Goal: Task Accomplishment & Management: Manage account settings

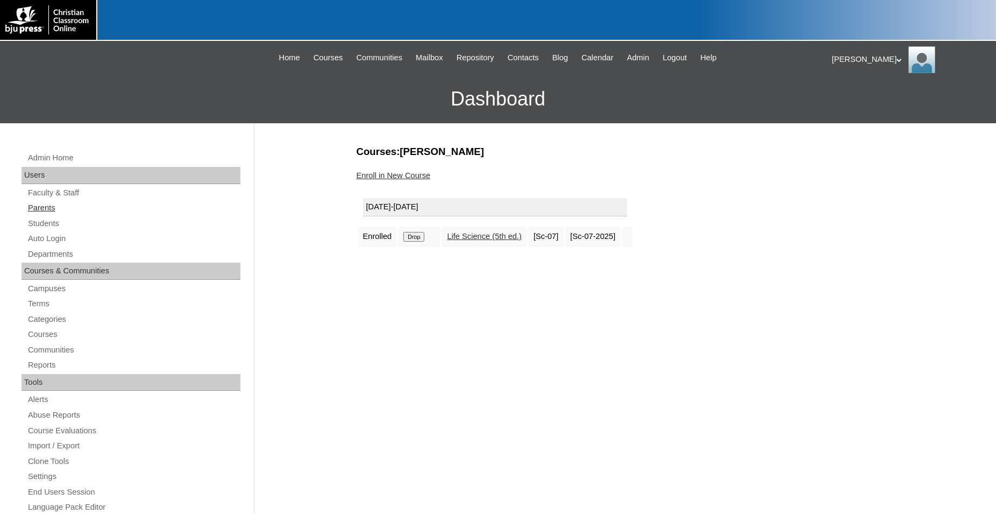
click at [44, 207] on link "Parents" at bounding box center [134, 207] width 214 height 13
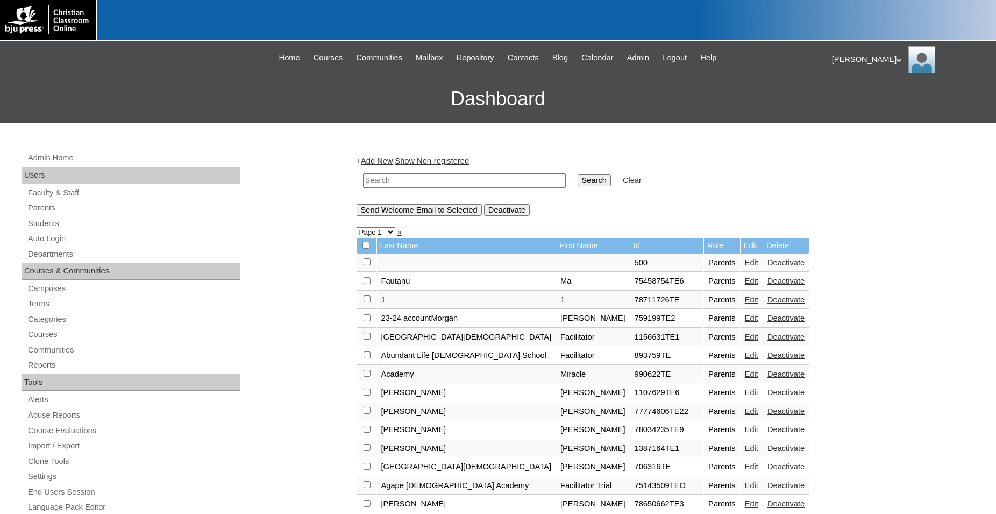
click at [481, 177] on input "text" at bounding box center [464, 180] width 203 height 15
type input "moberly"
click at [578, 174] on input "Search" at bounding box center [594, 180] width 33 height 12
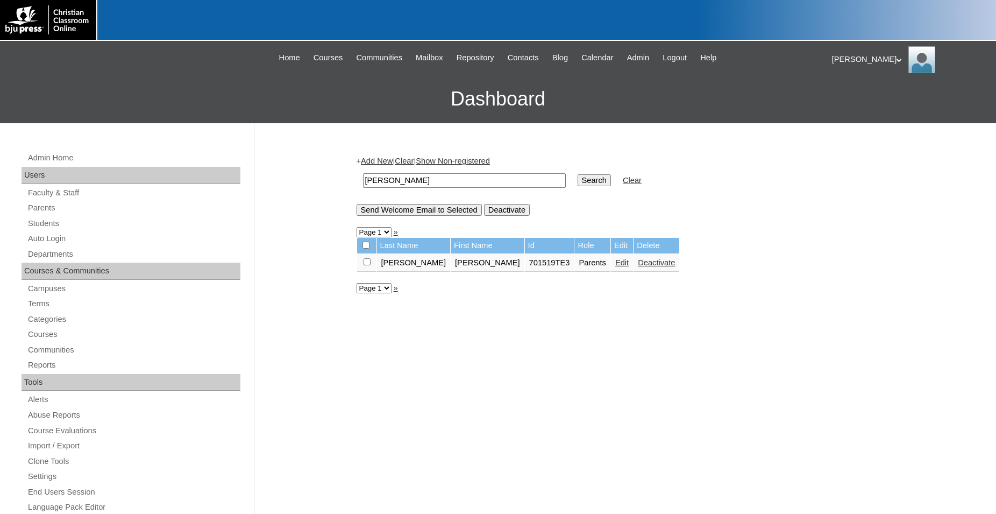
drag, startPoint x: 442, startPoint y: 173, endPoint x: 376, endPoint y: 182, distance: 66.7
click at [376, 182] on td "moberly" at bounding box center [465, 180] width 214 height 25
click at [59, 213] on link "Parents" at bounding box center [134, 207] width 214 height 13
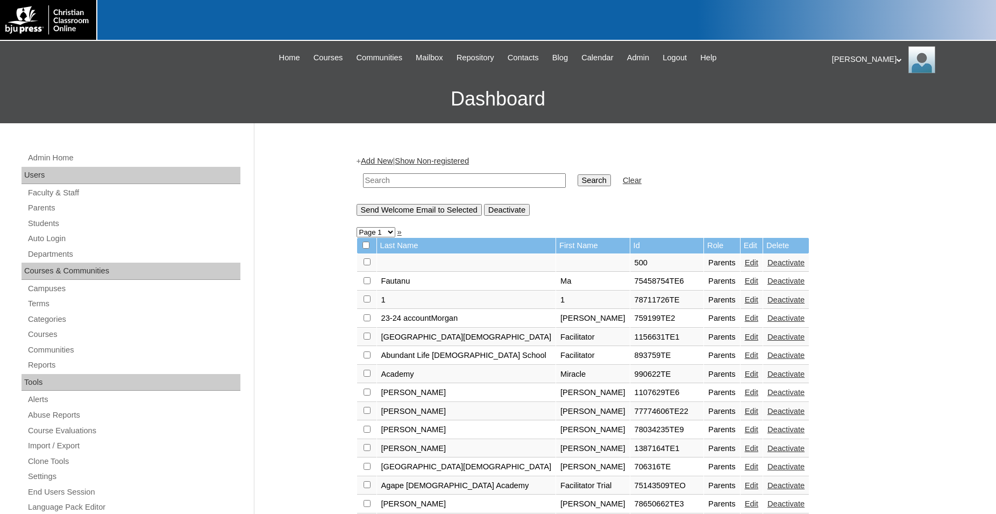
click at [447, 181] on input "text" at bounding box center [464, 180] width 203 height 15
type input "701519"
click at [578, 174] on input "Search" at bounding box center [594, 180] width 33 height 12
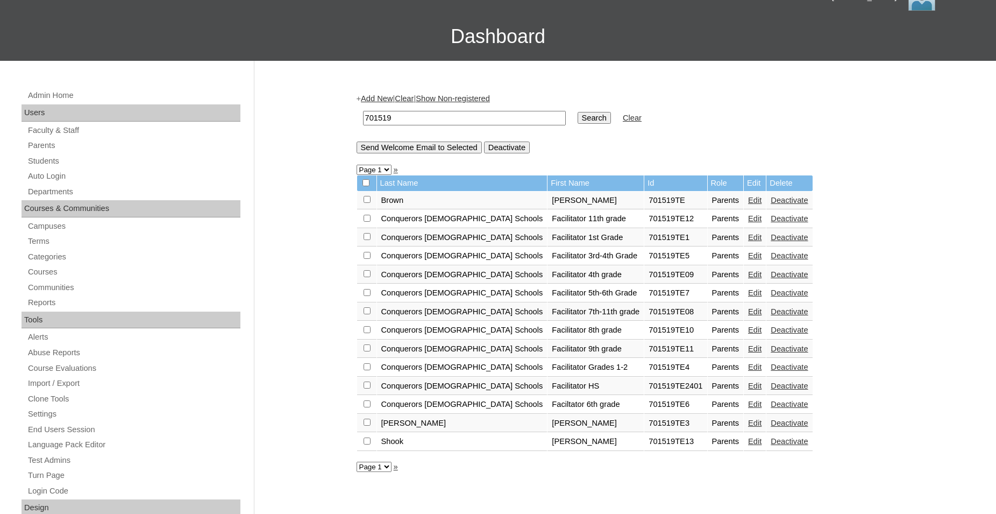
scroll to position [110, 0]
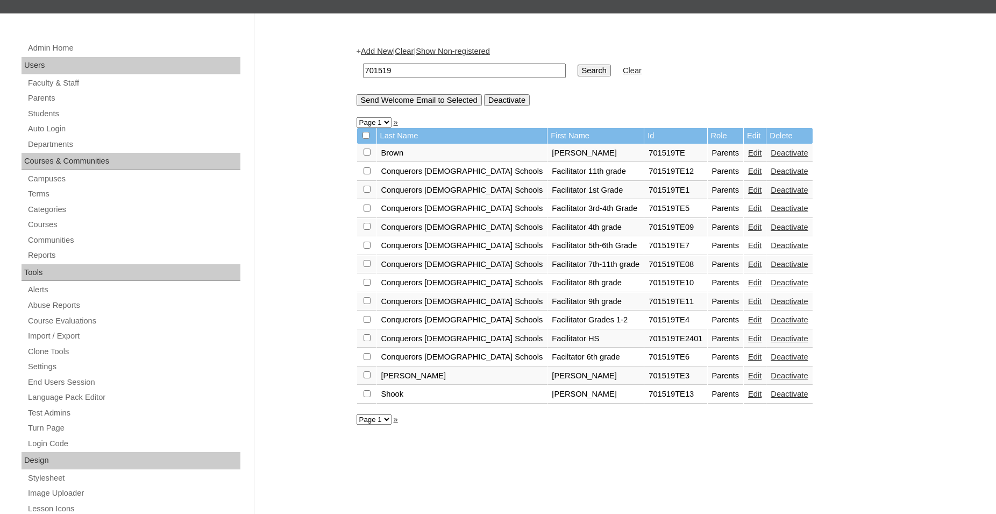
click at [748, 211] on link "Edit" at bounding box center [754, 208] width 13 height 9
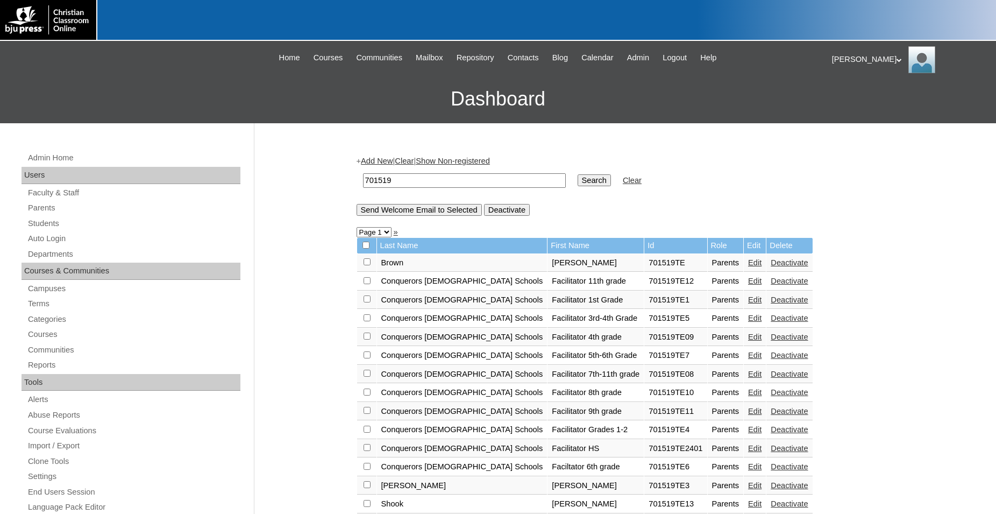
scroll to position [110, 0]
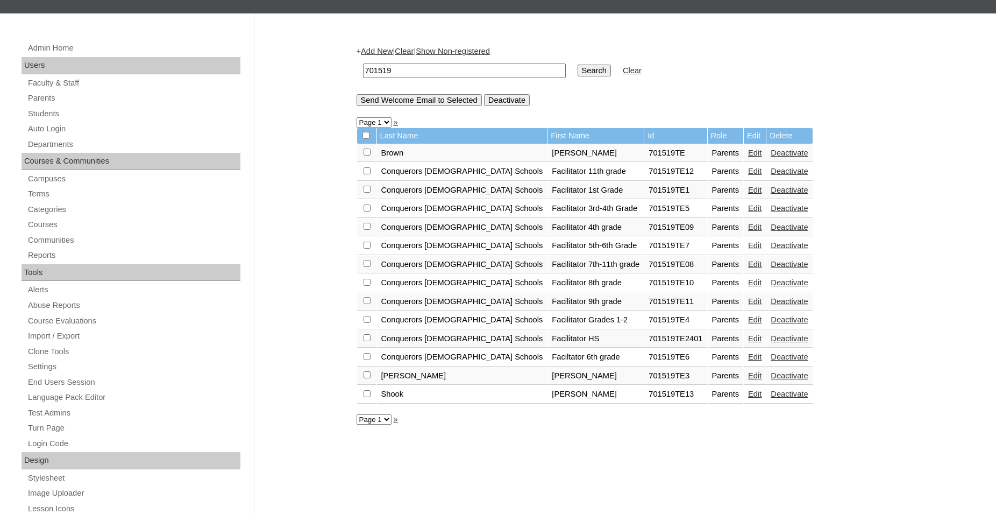
click at [748, 250] on link "Edit" at bounding box center [754, 245] width 13 height 9
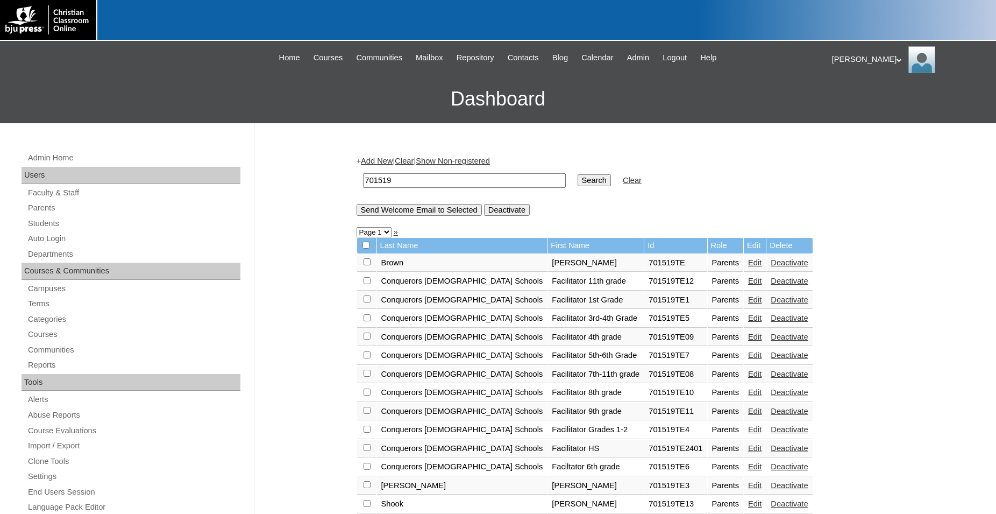
scroll to position [110, 0]
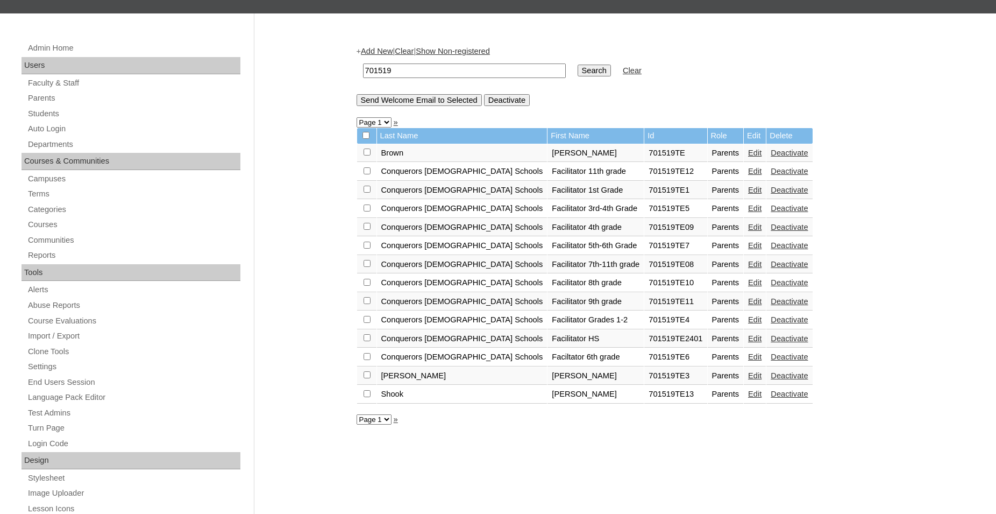
click at [748, 268] on link "Edit" at bounding box center [754, 264] width 13 height 9
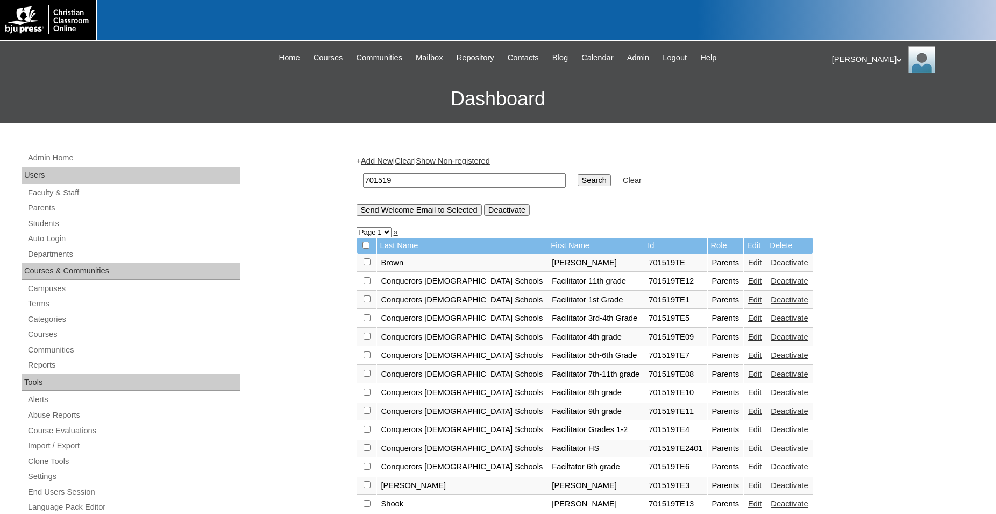
scroll to position [110, 0]
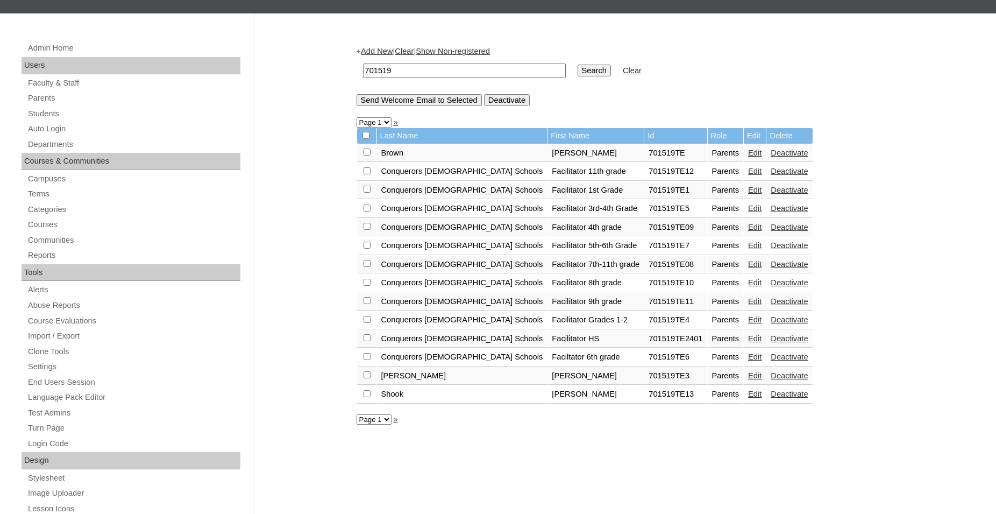
drag, startPoint x: 431, startPoint y: 74, endPoint x: 316, endPoint y: 67, distance: 115.8
click at [363, 67] on input "701519" at bounding box center [464, 70] width 203 height 15
type input "deberry"
click at [578, 65] on input "Search" at bounding box center [594, 71] width 33 height 12
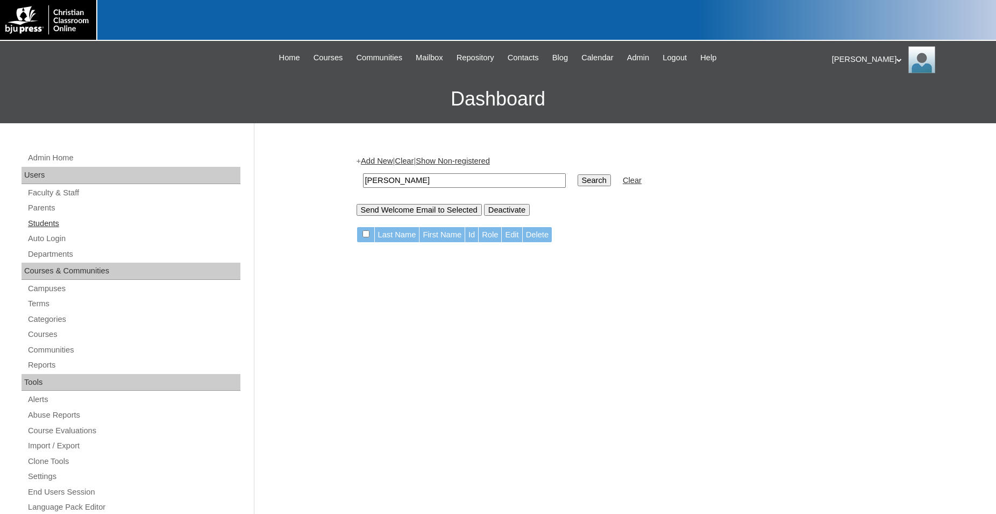
click at [46, 224] on link "Students" at bounding box center [134, 223] width 214 height 13
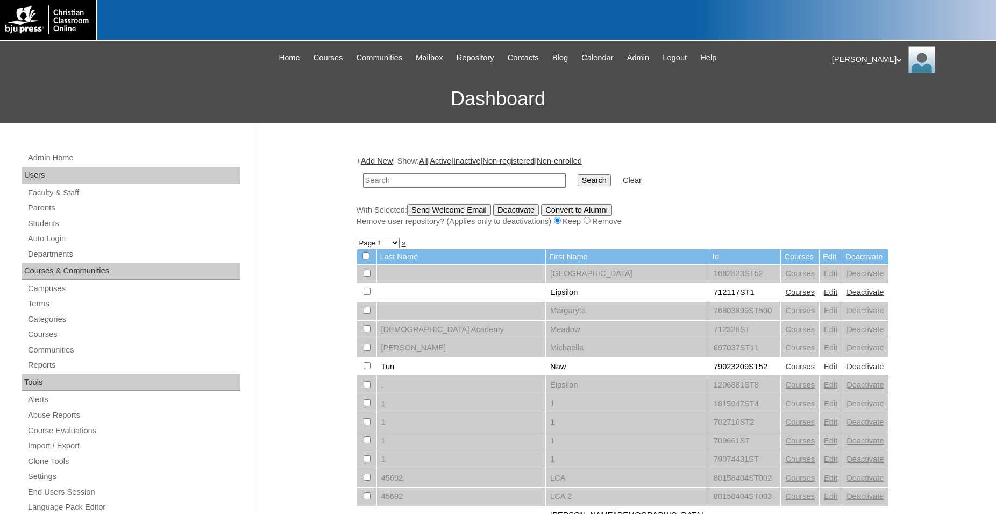
click at [426, 182] on input "text" at bounding box center [464, 180] width 203 height 15
type input "[PERSON_NAME]"
click at [578, 174] on input "Search" at bounding box center [594, 180] width 33 height 12
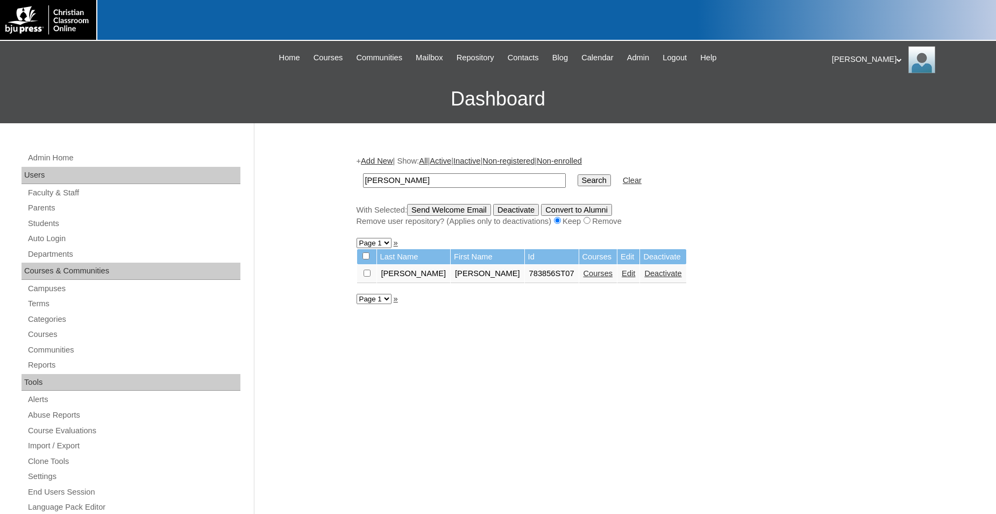
click at [622, 278] on link "Edit" at bounding box center [628, 273] width 13 height 9
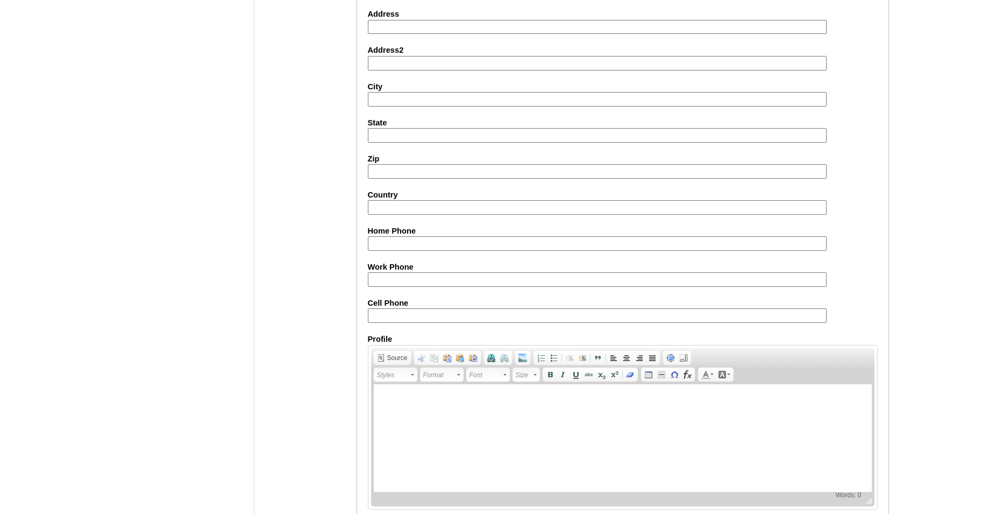
scroll to position [1144, 0]
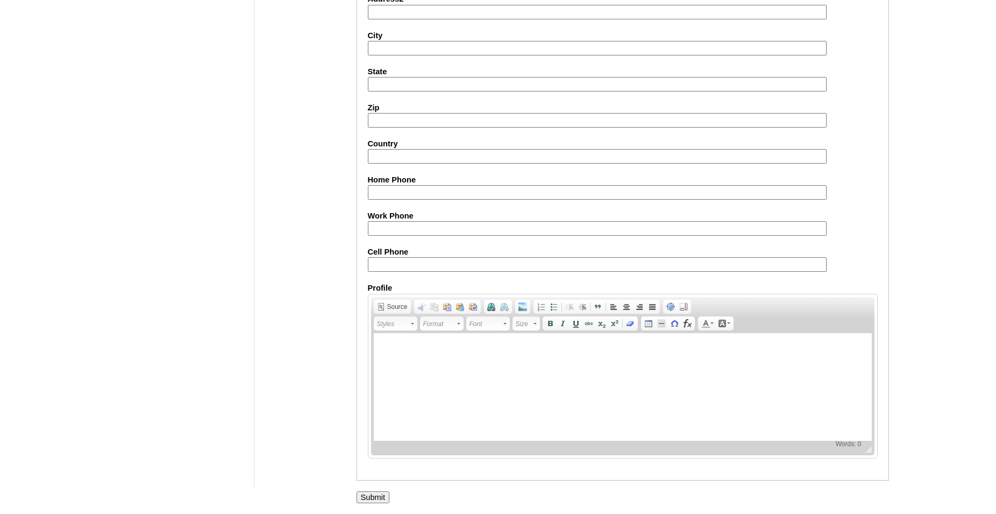
drag, startPoint x: 1002, startPoint y: 137, endPoint x: 987, endPoint y: 520, distance: 383.4
type input "r.deberry"
click at [363, 495] on input "Submit" at bounding box center [373, 497] width 33 height 12
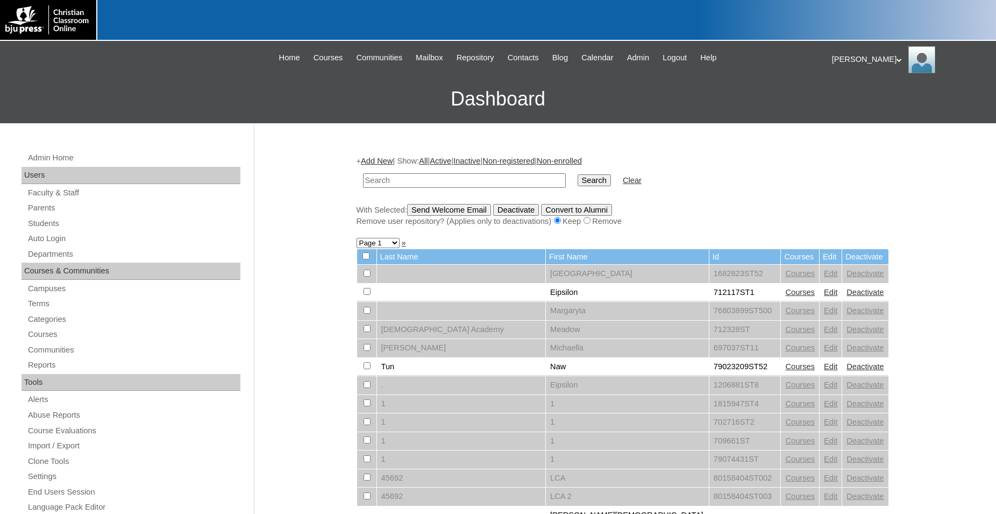
click at [897, 61] on icon at bounding box center [899, 60] width 5 height 4
click at [860, 106] on li "Logout" at bounding box center [865, 101] width 52 height 13
click at [897, 58] on icon at bounding box center [899, 60] width 5 height 4
click at [858, 103] on span "Logout" at bounding box center [852, 101] width 22 height 8
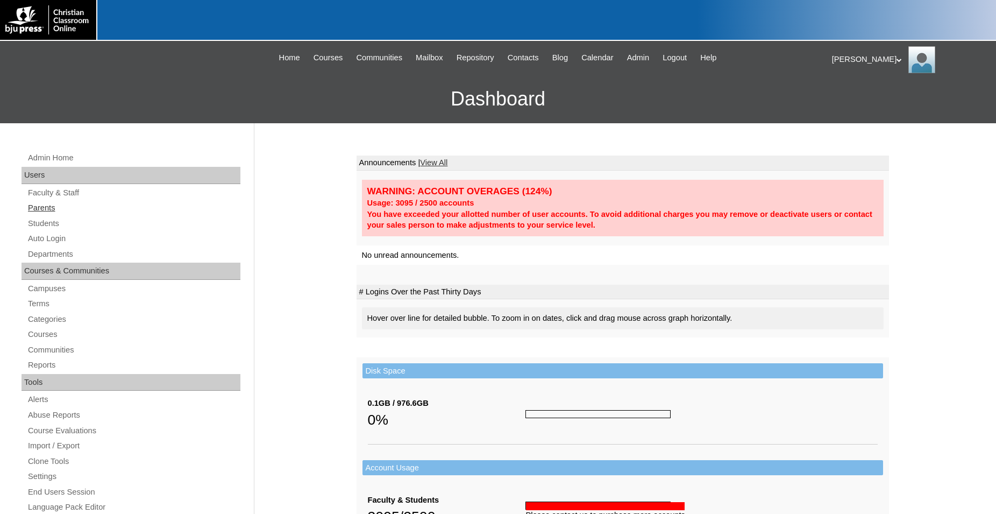
click at [53, 210] on link "Parents" at bounding box center [134, 207] width 214 height 13
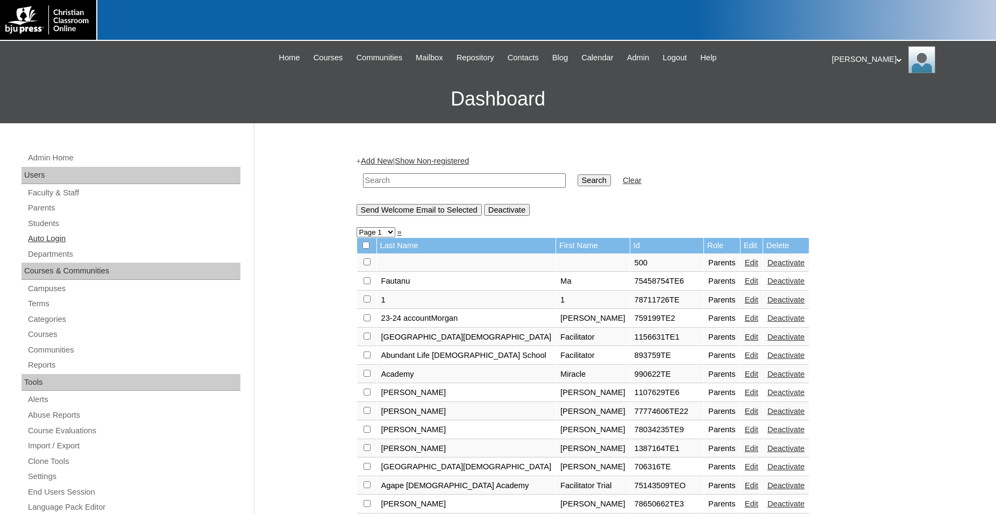
click at [51, 240] on link "Auto Login" at bounding box center [134, 238] width 214 height 13
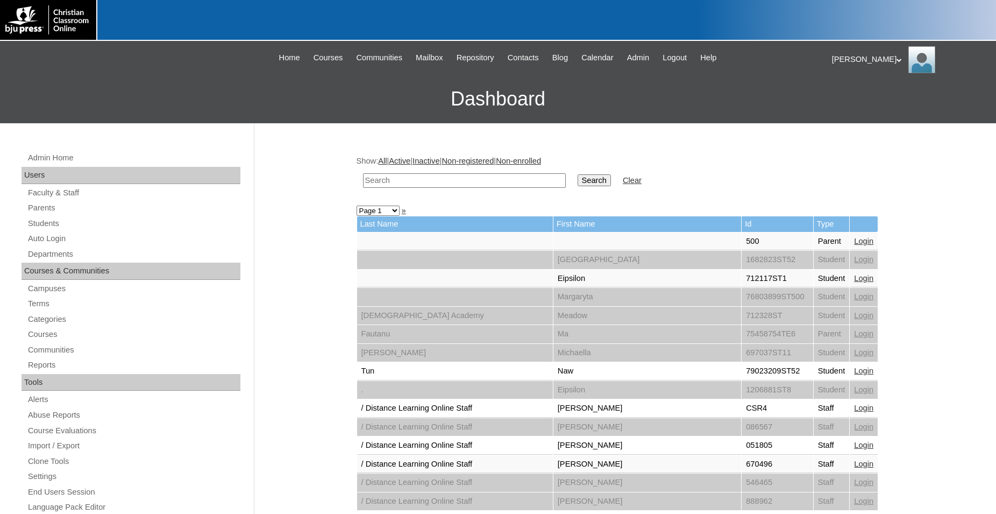
click at [440, 179] on input "text" at bounding box center [464, 180] width 203 height 15
type input "i"
click at [49, 211] on link "Parents" at bounding box center [134, 207] width 214 height 13
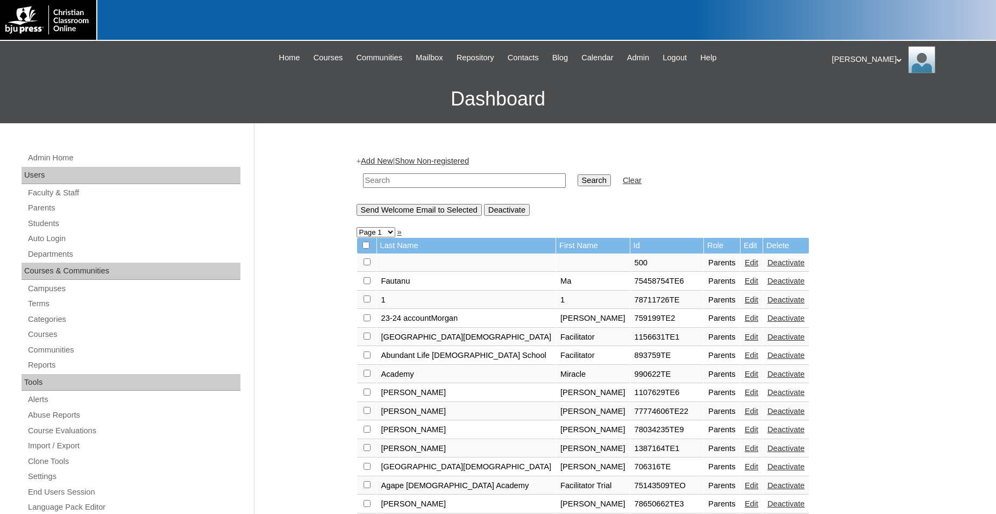
click at [406, 176] on input "text" at bounding box center [464, 180] width 203 height 15
type input "[PERSON_NAME]"
click at [578, 174] on input "Search" at bounding box center [594, 180] width 33 height 12
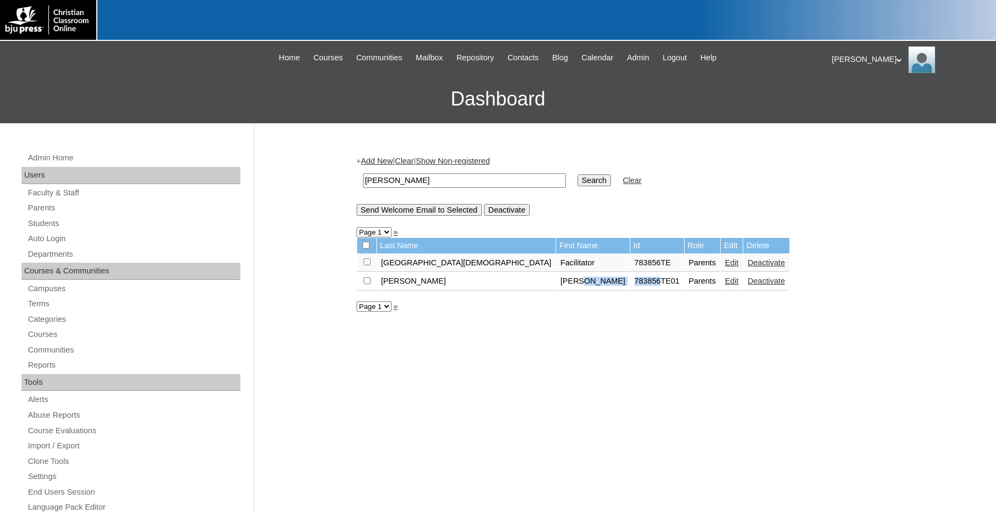
drag, startPoint x: 592, startPoint y: 288, endPoint x: 543, endPoint y: 291, distance: 49.0
click at [543, 291] on tr "Isom Leanne 783856TE01 Parents Edit Deactivate" at bounding box center [573, 281] width 433 height 18
copy tr "783856"
click at [60, 243] on link "Auto Login" at bounding box center [134, 238] width 214 height 13
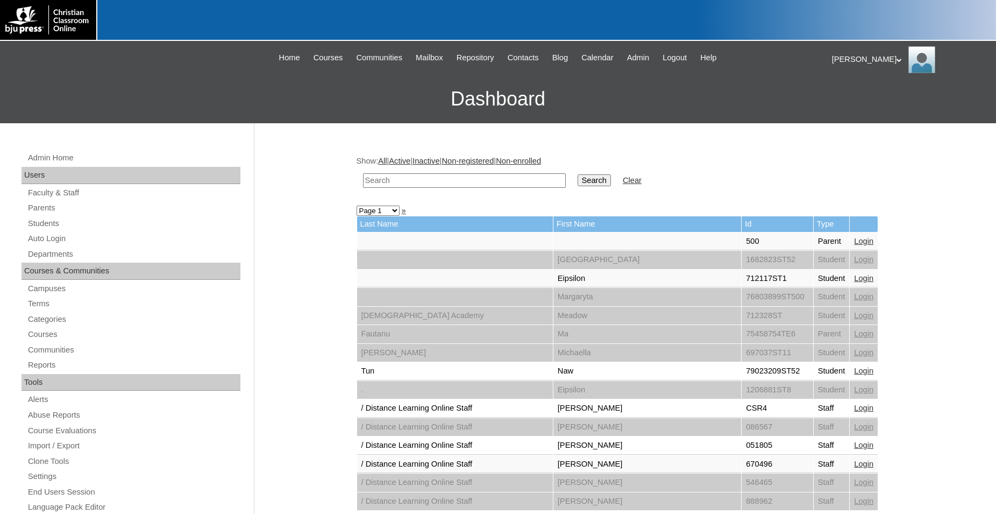
click at [395, 179] on input "text" at bounding box center [464, 180] width 203 height 15
paste input "783856"
type input "783856"
click at [578, 174] on input "Search" at bounding box center [594, 180] width 33 height 12
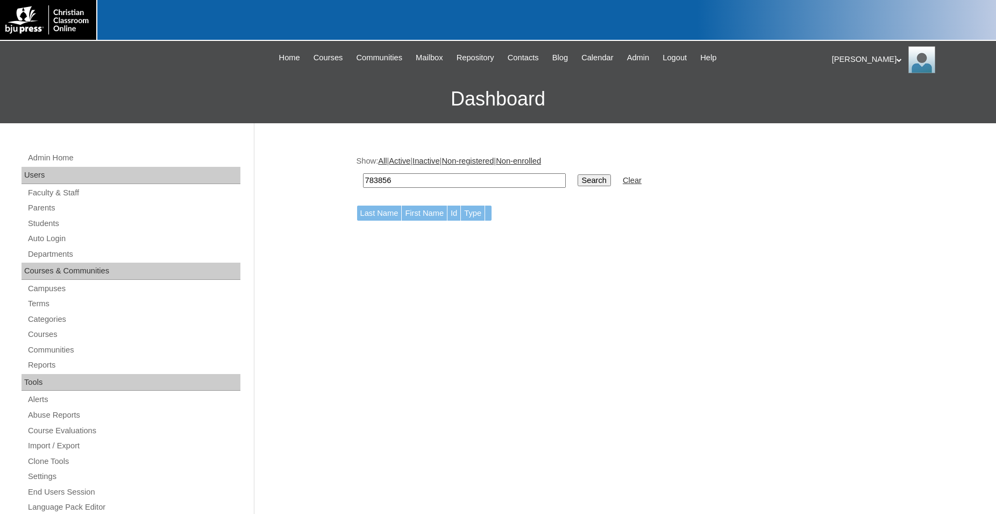
click at [372, 181] on input "783856" at bounding box center [464, 180] width 203 height 15
type input "783856"
click at [578, 174] on input "Search" at bounding box center [594, 180] width 33 height 12
click at [429, 176] on input "783856" at bounding box center [464, 180] width 203 height 15
click at [56, 224] on link "Students" at bounding box center [134, 223] width 214 height 13
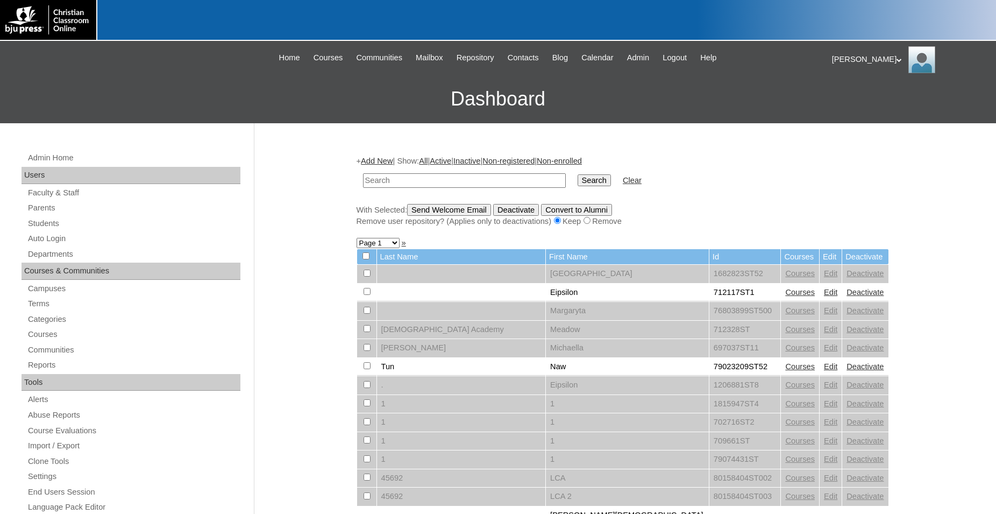
click at [429, 178] on input "text" at bounding box center [464, 180] width 203 height 15
type input "783856"
click at [578, 174] on input "Search" at bounding box center [594, 180] width 33 height 12
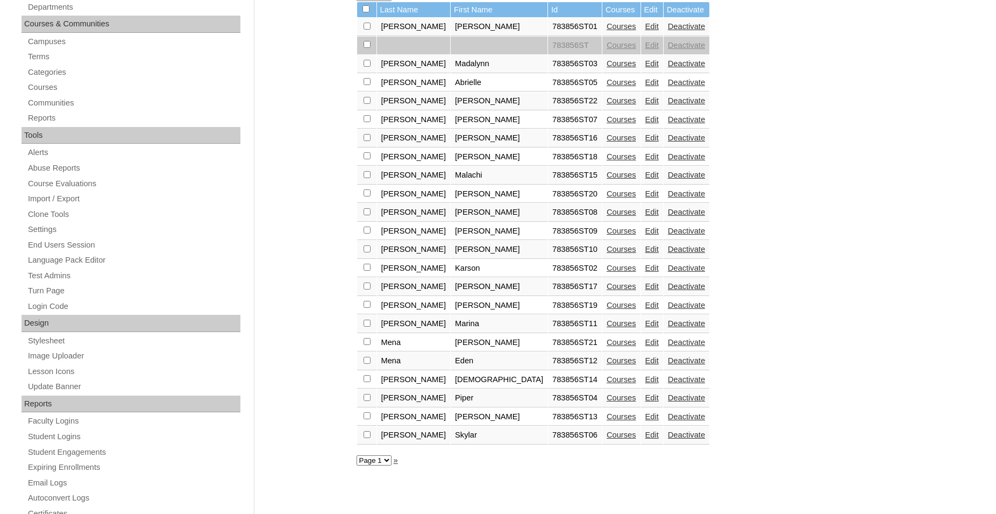
scroll to position [274, 0]
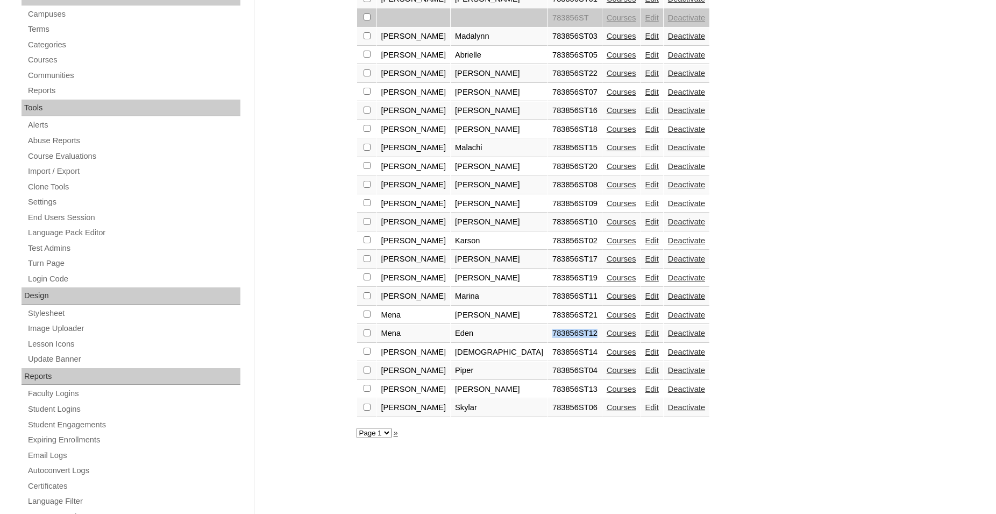
drag, startPoint x: 529, startPoint y: 344, endPoint x: 479, endPoint y: 342, distance: 50.6
click at [479, 342] on tr "Mena Eden 783856ST12 Courses Edit Deactivate" at bounding box center [533, 333] width 353 height 18
copy tr "783856ST12"
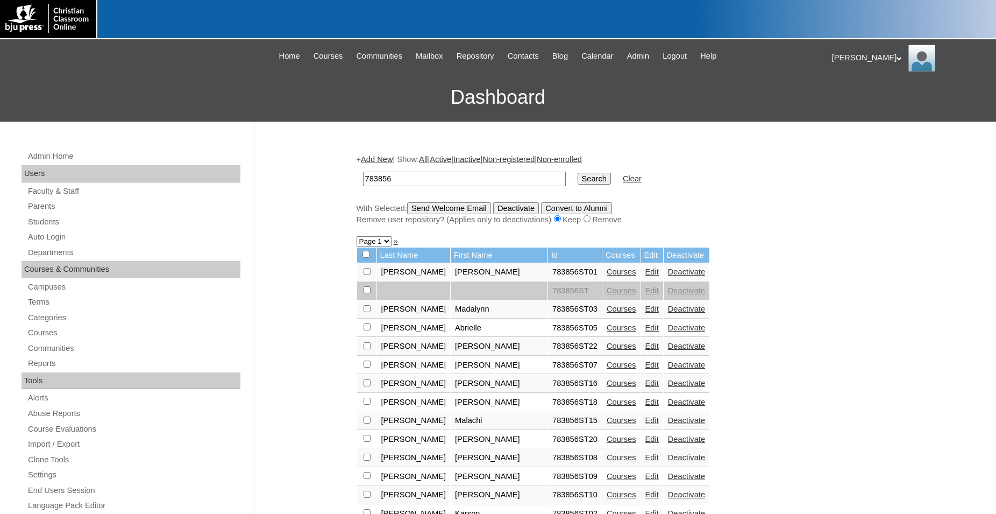
scroll to position [0, 0]
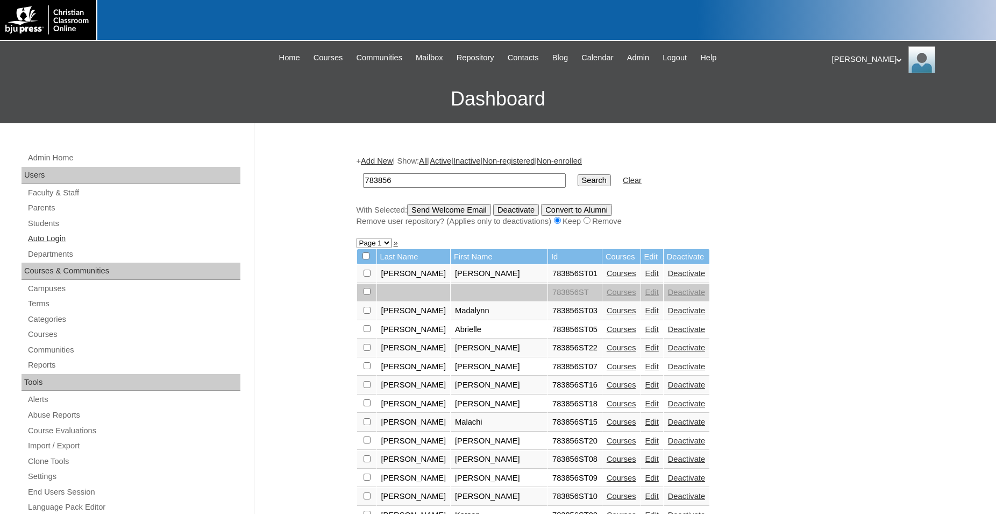
click at [48, 239] on link "Auto Login" at bounding box center [134, 238] width 214 height 13
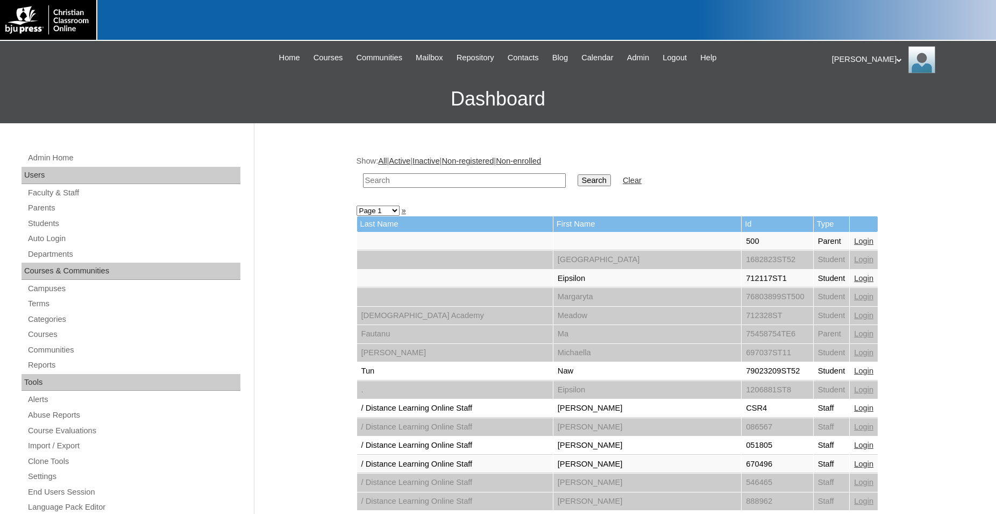
click at [427, 180] on input "text" at bounding box center [464, 180] width 203 height 15
paste input "783856ST12"
type input "783856ST12"
click at [578, 174] on input "Search" at bounding box center [594, 180] width 33 height 12
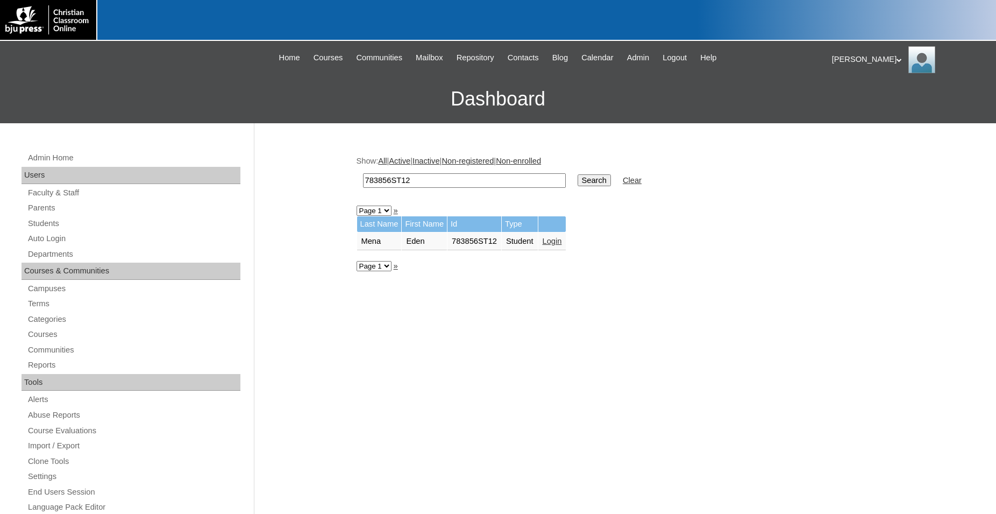
click at [558, 243] on link "Login" at bounding box center [552, 241] width 19 height 9
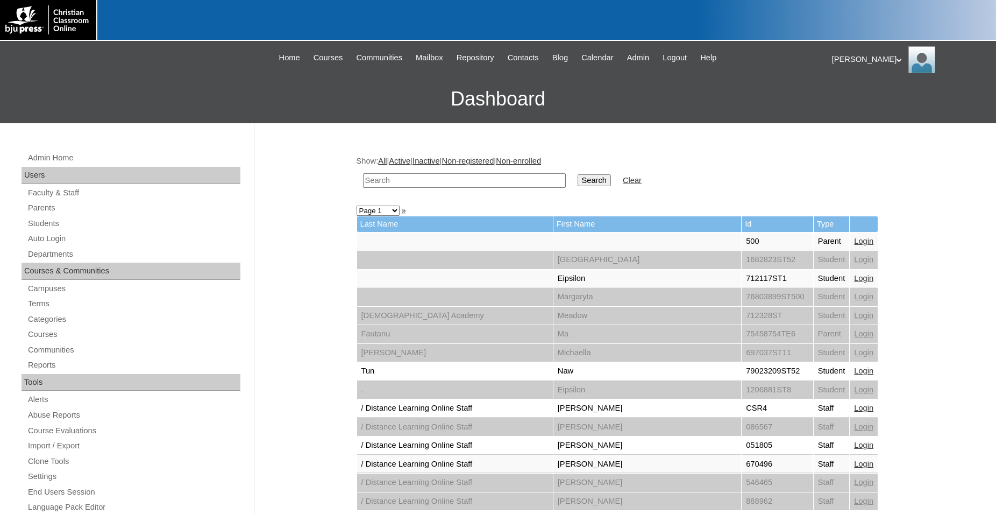
click at [490, 177] on input "text" at bounding box center [464, 180] width 203 height 15
type input "783856"
click at [578, 174] on input "Search" at bounding box center [594, 180] width 33 height 12
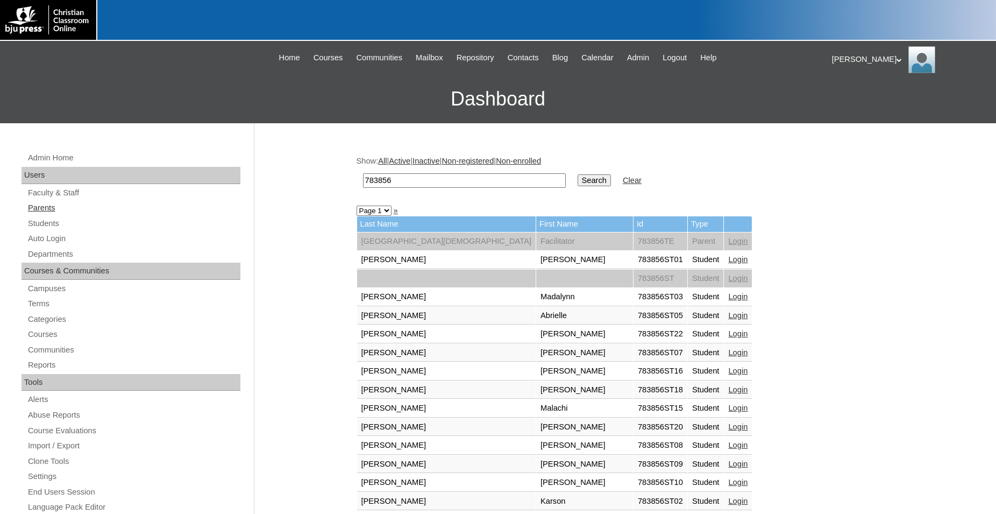
click at [48, 211] on link "Parents" at bounding box center [134, 207] width 214 height 13
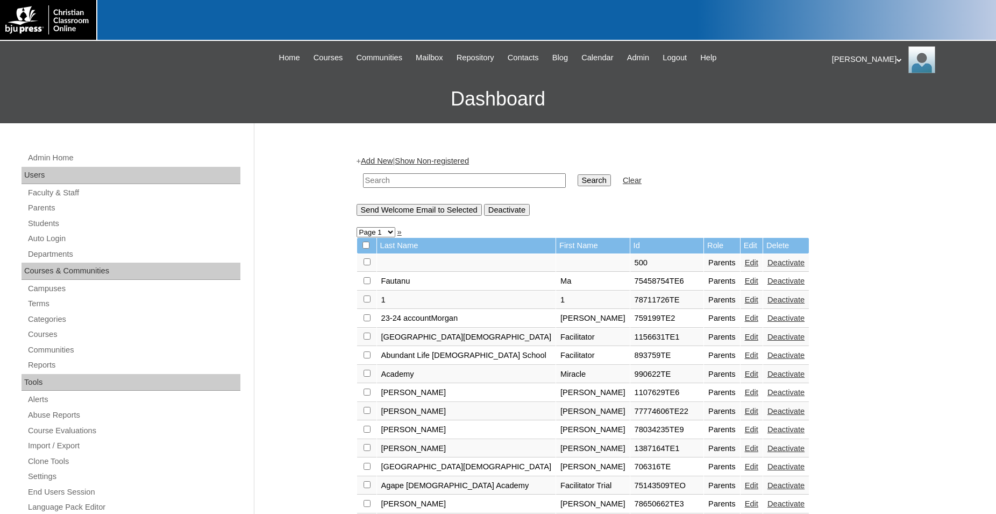
click at [428, 179] on input "text" at bounding box center [464, 180] width 203 height 15
paste input "500017502"
type input "500017502"
click at [578, 174] on input "Search" at bounding box center [594, 180] width 33 height 12
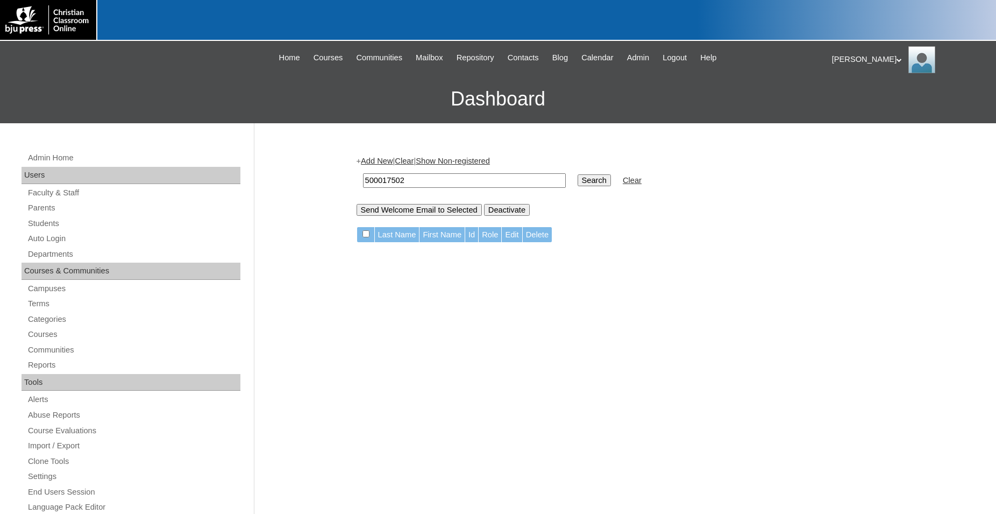
drag, startPoint x: 327, startPoint y: 185, endPoint x: 301, endPoint y: 187, distance: 26.0
click at [363, 187] on input "500017502" at bounding box center [464, 180] width 203 height 15
type input "MOrfin"
click at [578, 174] on input "Search" at bounding box center [594, 180] width 33 height 12
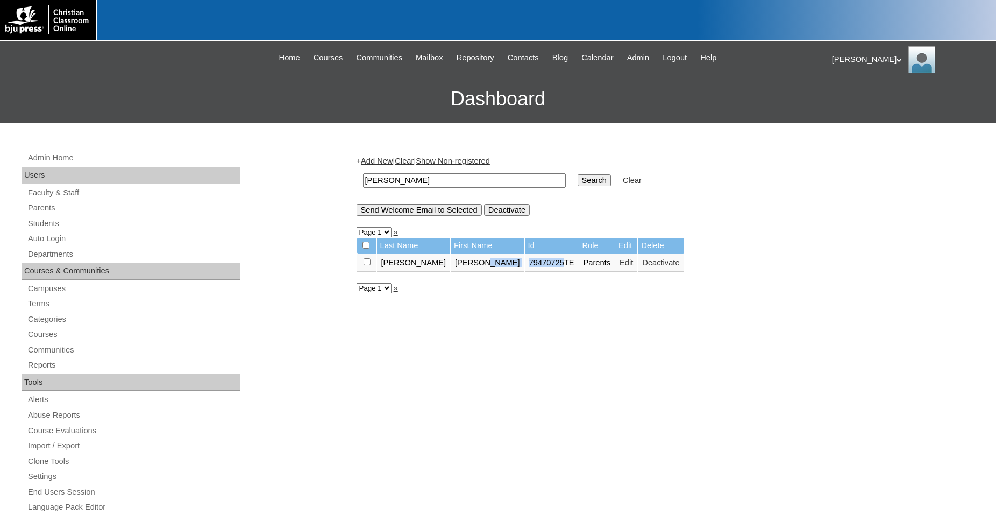
drag, startPoint x: 511, startPoint y: 269, endPoint x: 470, endPoint y: 273, distance: 41.1
click at [470, 272] on tr "Morfin Jessica 79470725TE Parents Edit Deactivate" at bounding box center [520, 263] width 327 height 18
click at [620, 267] on link "Edit" at bounding box center [626, 262] width 13 height 9
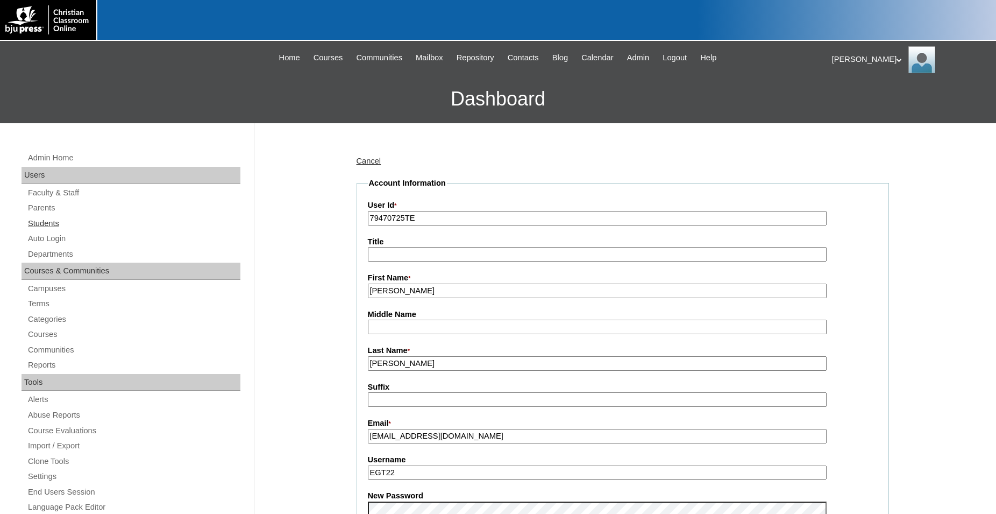
click at [46, 226] on link "Students" at bounding box center [134, 223] width 214 height 13
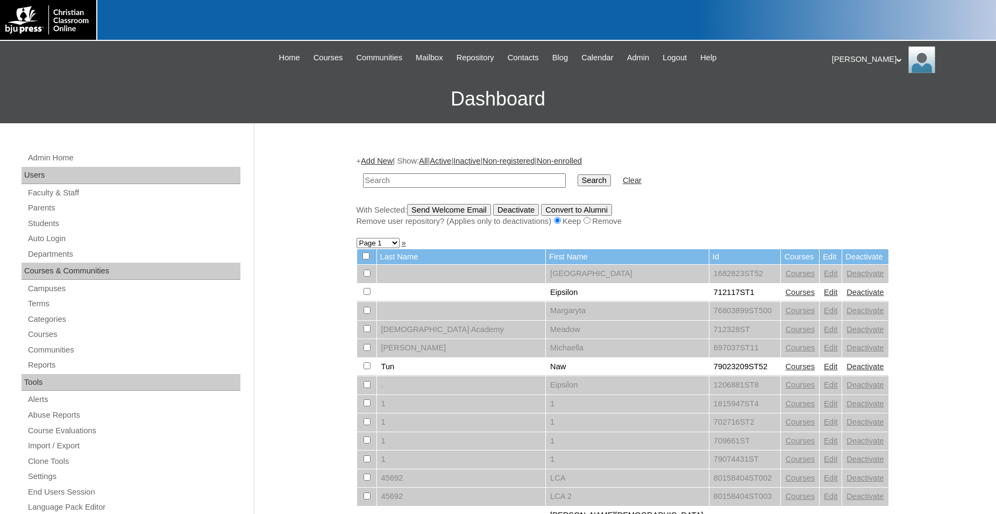
click at [433, 184] on input "text" at bounding box center [464, 180] width 203 height 15
type input "79470725"
click at [578, 174] on input "Search" at bounding box center [594, 180] width 33 height 12
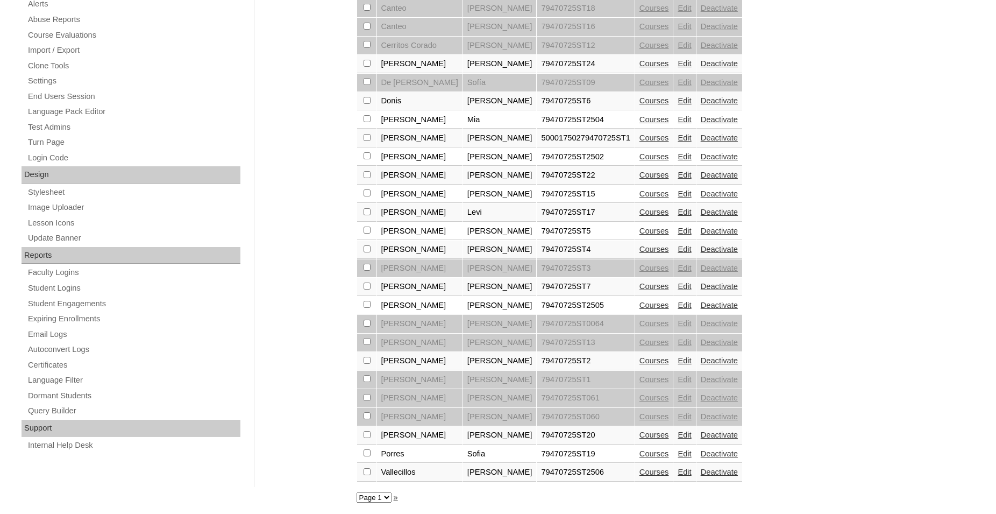
scroll to position [409, 0]
click at [357, 492] on select "Page 1" at bounding box center [374, 497] width 35 height 10
click at [678, 226] on link "Edit" at bounding box center [684, 230] width 13 height 9
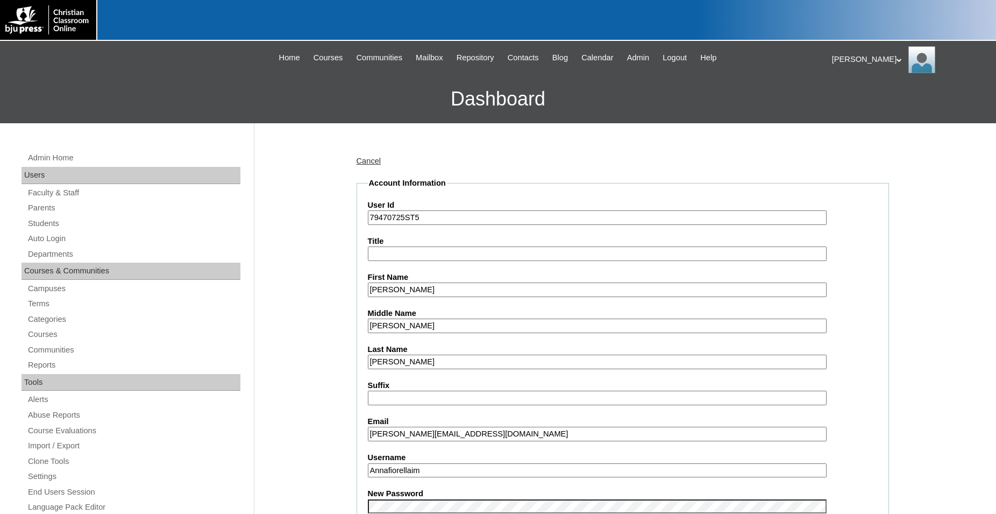
drag, startPoint x: 430, startPoint y: 471, endPoint x: 340, endPoint y: 473, distance: 89.9
click at [368, 473] on input "Annafiorellaim" at bounding box center [597, 470] width 459 height 15
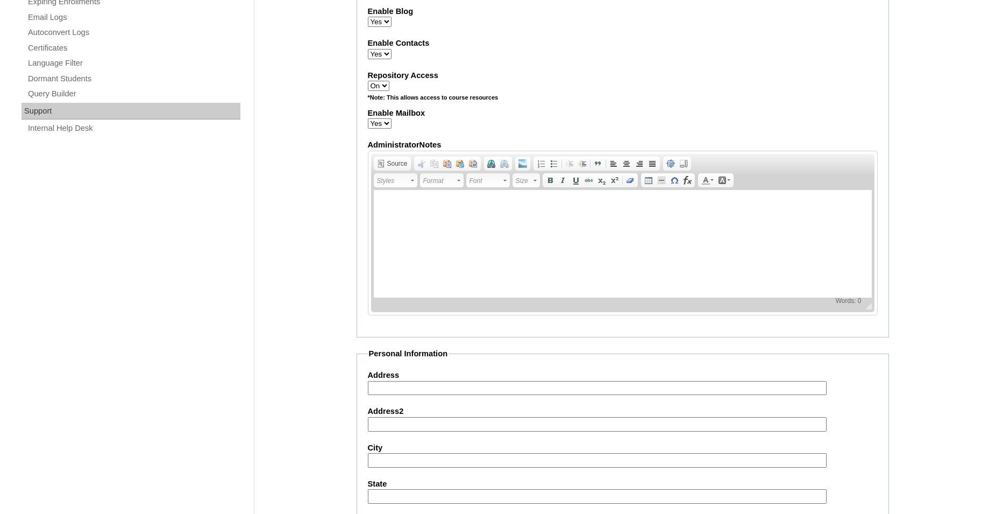
scroll to position [1144, 0]
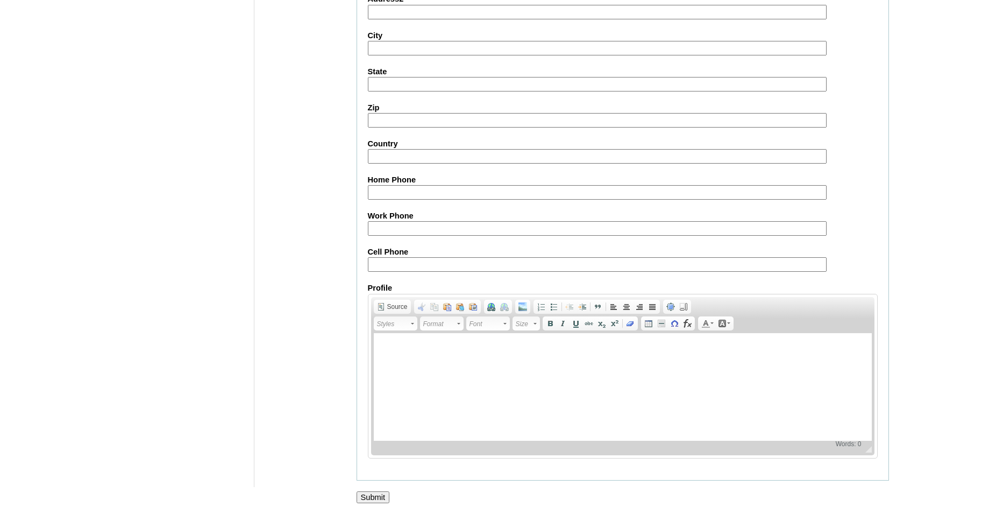
click at [369, 496] on input "Submit" at bounding box center [373, 497] width 33 height 12
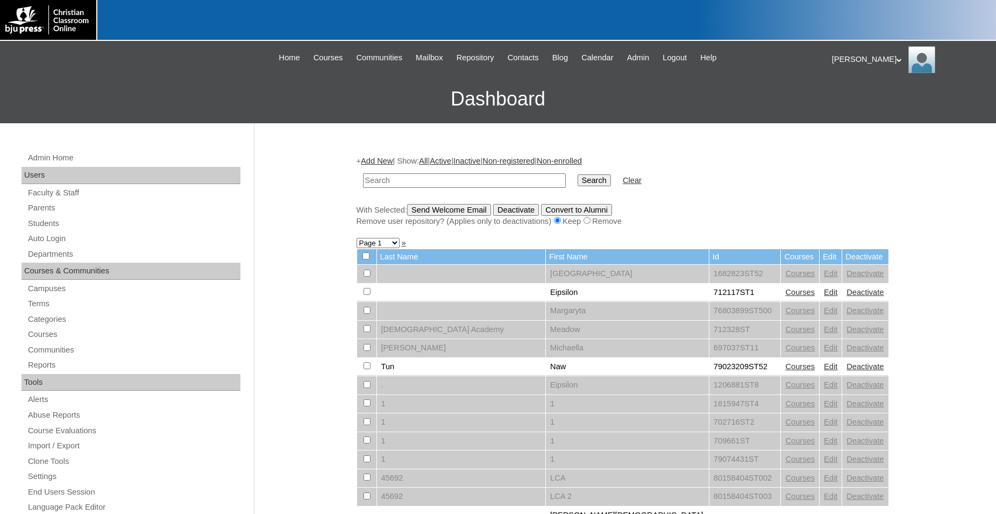
click at [480, 180] on input "text" at bounding box center [464, 180] width 203 height 15
type input "79470725"
click at [578, 174] on input "Search" at bounding box center [594, 180] width 33 height 12
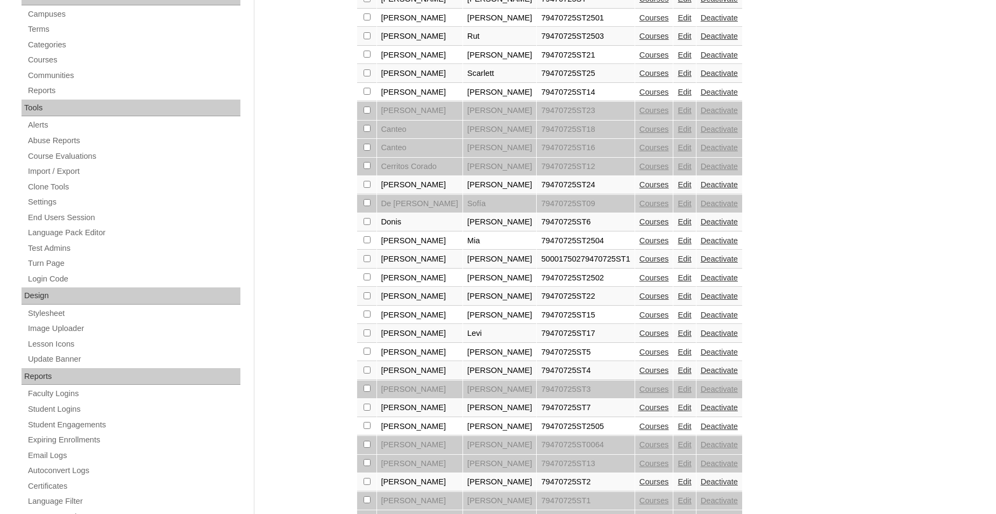
scroll to position [329, 0]
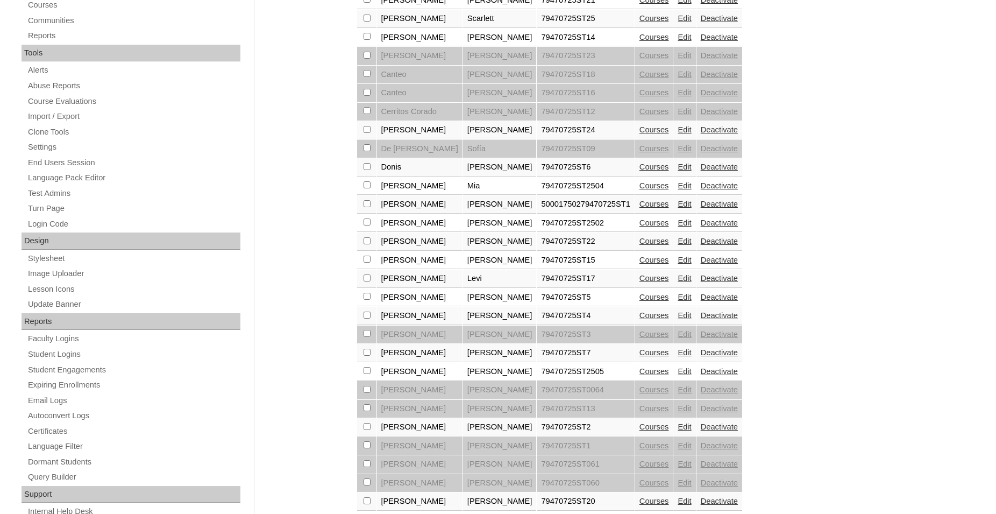
click at [678, 208] on link "Edit" at bounding box center [684, 204] width 13 height 9
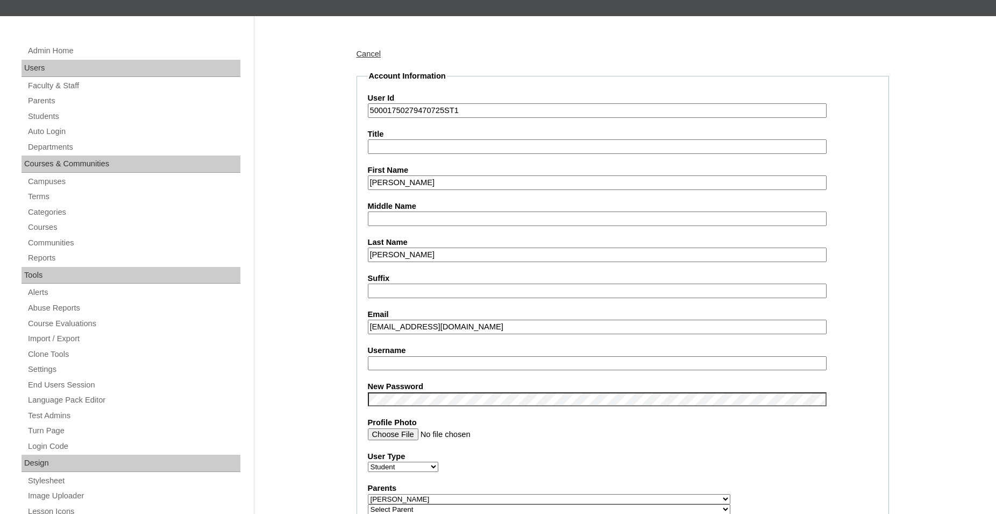
scroll to position [110, 0]
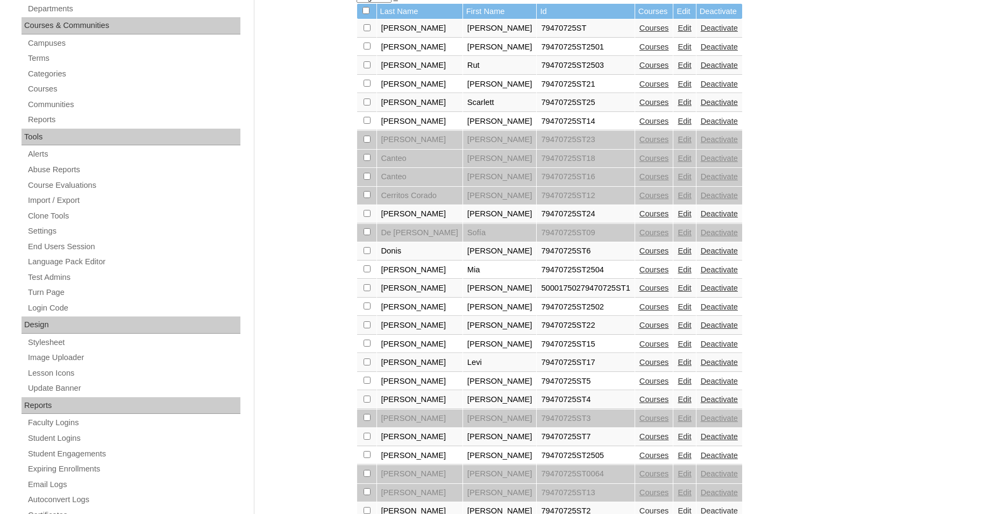
scroll to position [245, 0]
click at [678, 293] on link "Edit" at bounding box center [684, 288] width 13 height 9
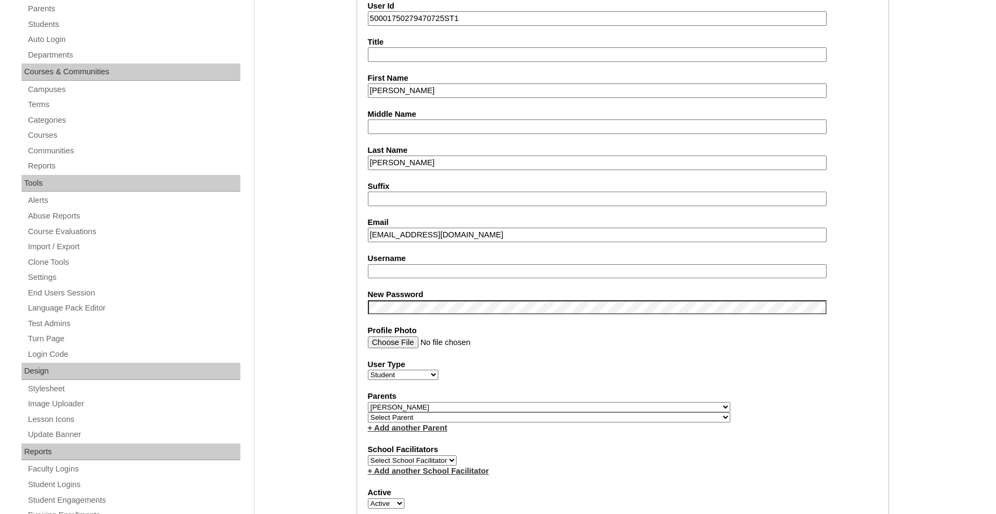
scroll to position [219, 0]
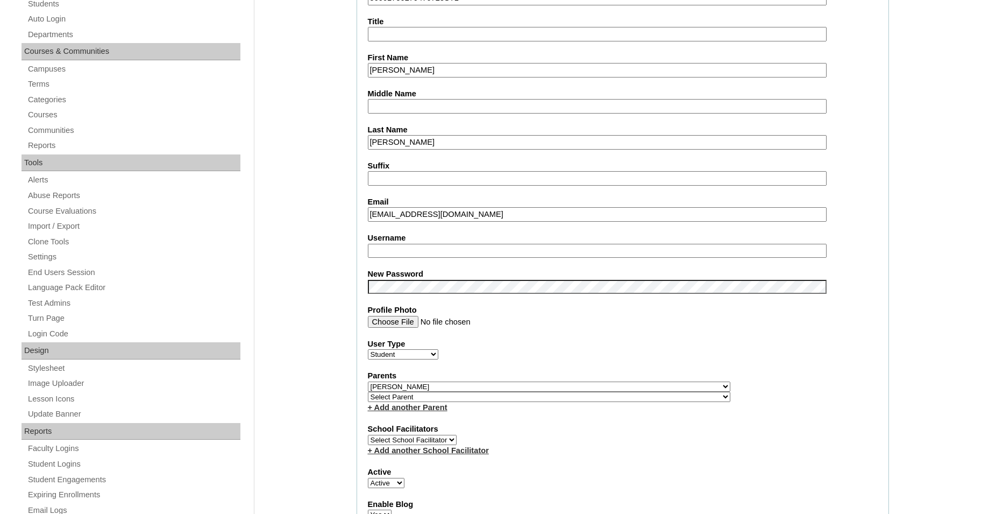
click at [467, 251] on input "Username" at bounding box center [597, 251] width 459 height 15
type input "a.fiorella"
drag, startPoint x: 450, startPoint y: 215, endPoint x: 365, endPoint y: 217, distance: 85.6
click at [368, 217] on input "gimaselli@gmail.com" at bounding box center [597, 214] width 459 height 15
paste input ".maselli.g"
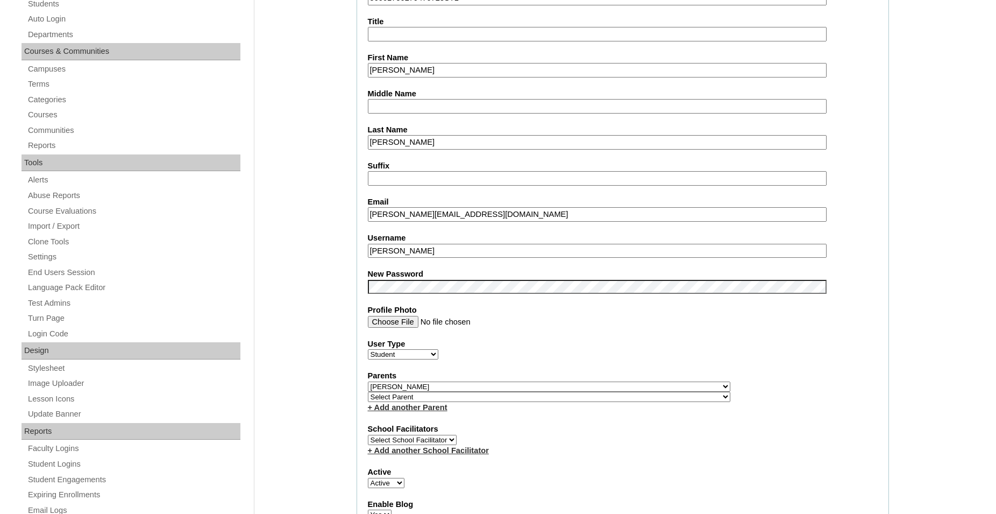
type input "g.maselli.g@gmail.com"
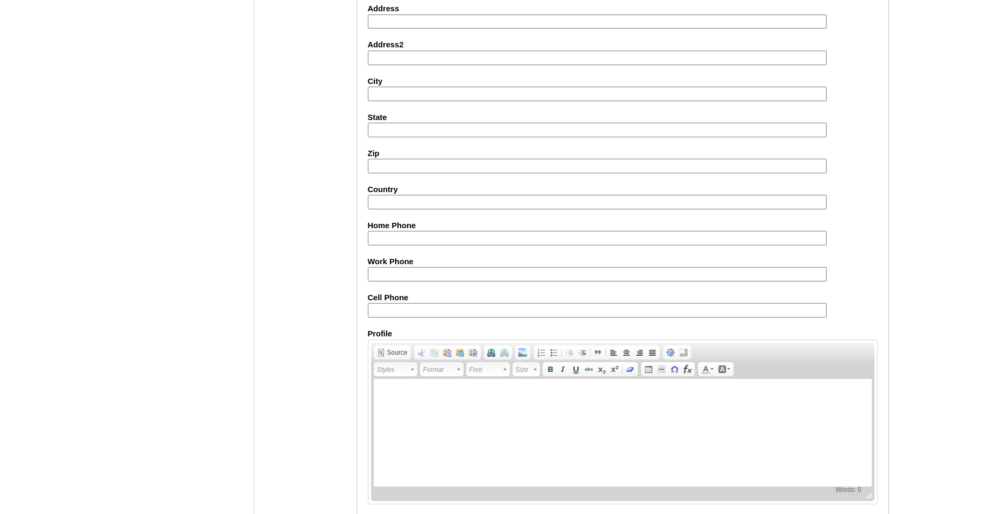
scroll to position [1144, 0]
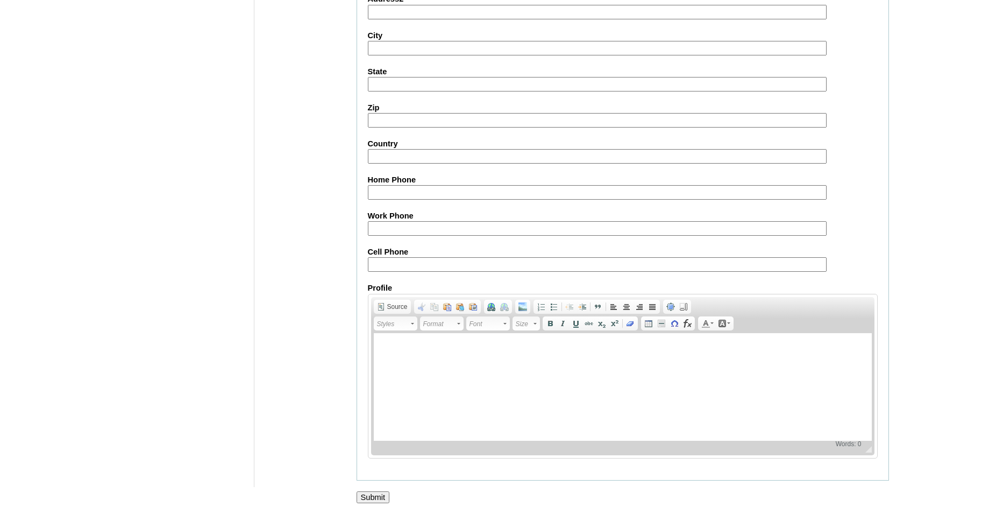
click at [373, 495] on input "Submit" at bounding box center [373, 497] width 33 height 12
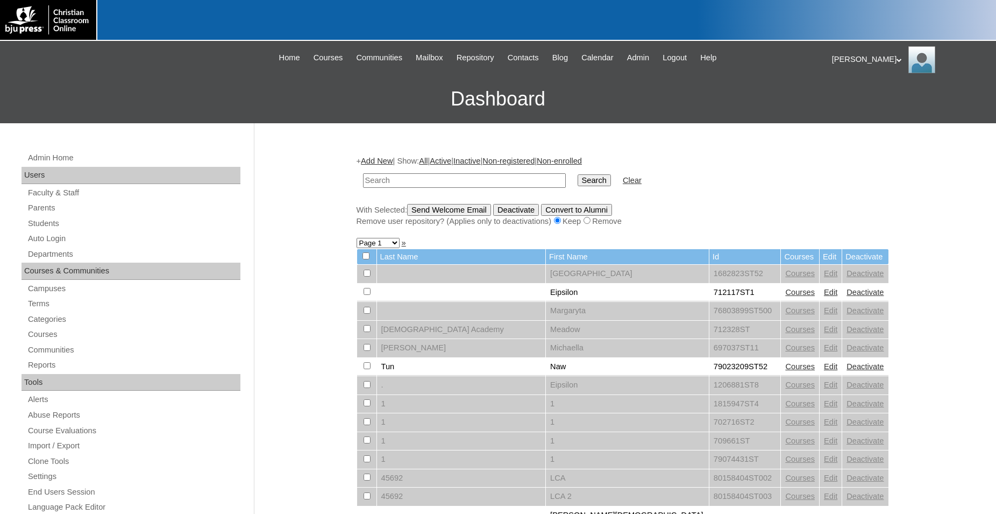
click at [505, 178] on input "text" at bounding box center [464, 180] width 203 height 15
type input "79470725"
click at [578, 174] on input "Search" at bounding box center [594, 180] width 33 height 12
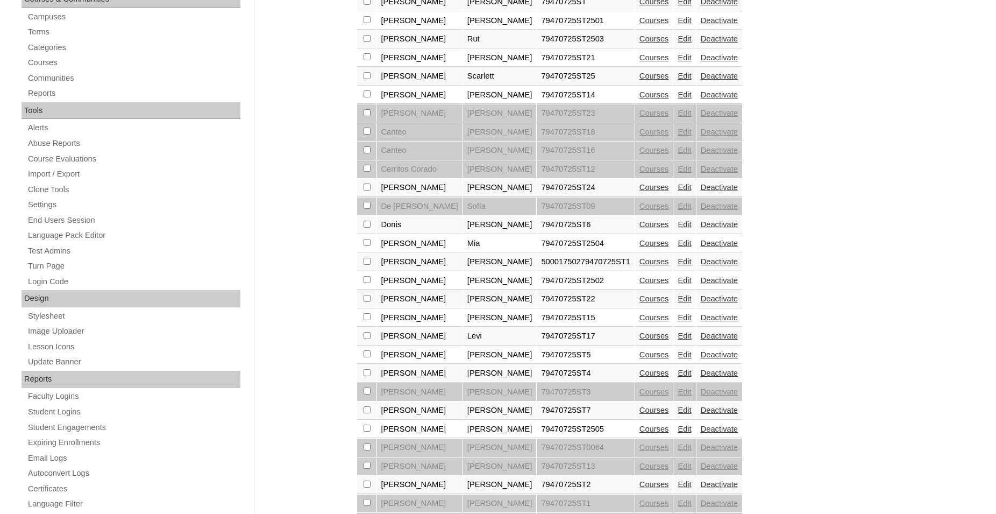
scroll to position [274, 0]
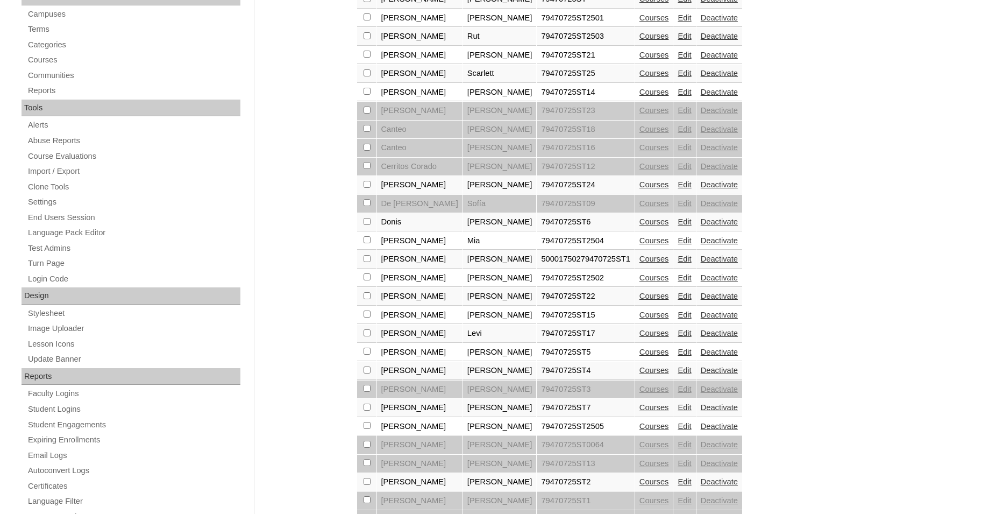
click at [678, 356] on link "Edit" at bounding box center [684, 352] width 13 height 9
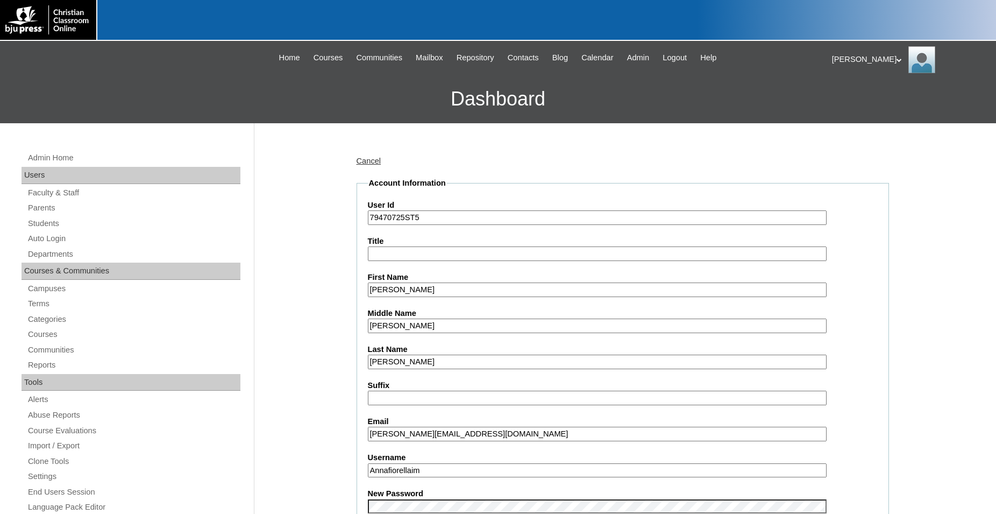
drag, startPoint x: 430, startPoint y: 473, endPoint x: 364, endPoint y: 469, distance: 66.8
click at [368, 469] on input "Annafiorellaim" at bounding box center [597, 470] width 459 height 15
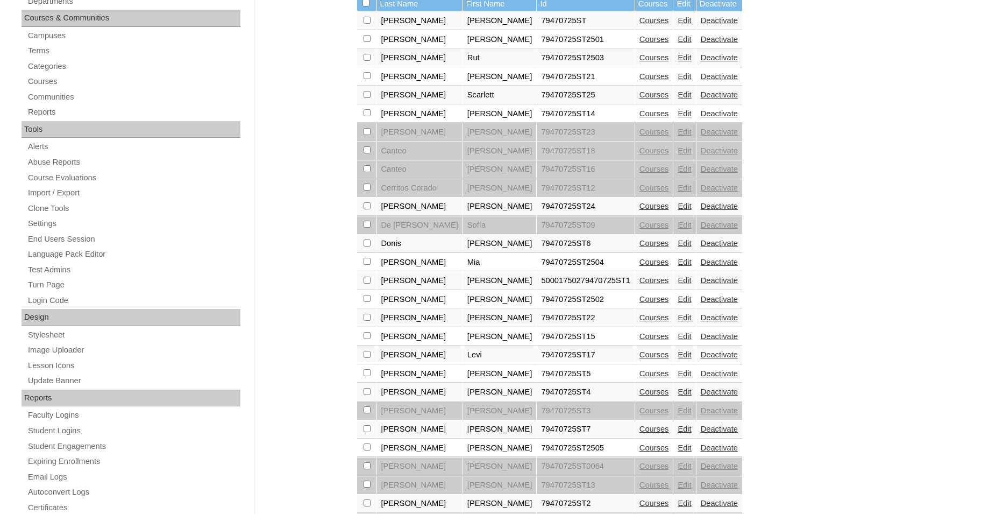
scroll to position [329, 0]
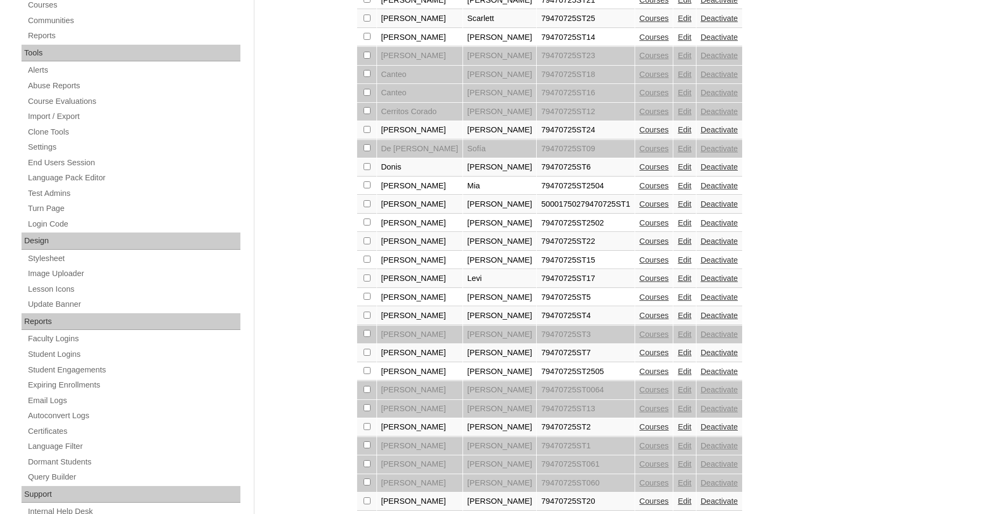
click at [678, 301] on link "Edit" at bounding box center [684, 297] width 13 height 9
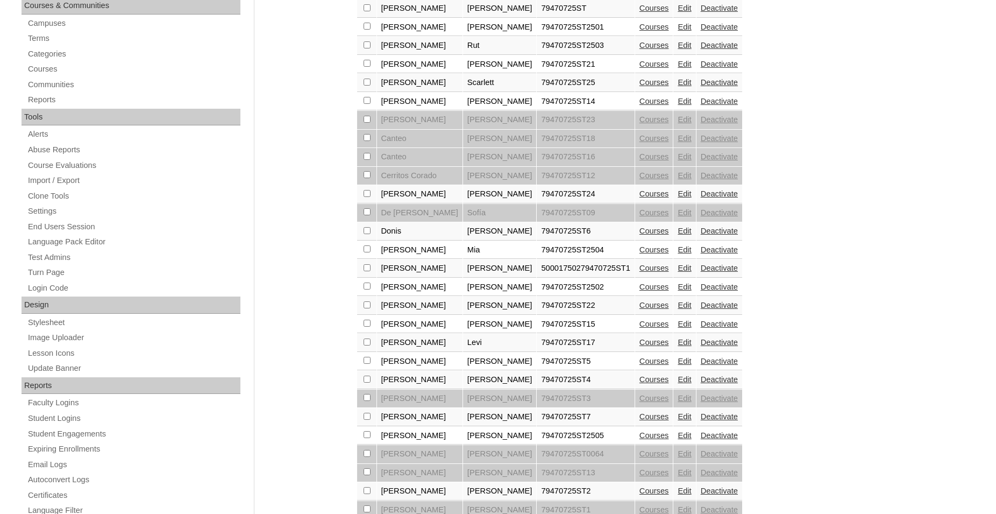
scroll to position [274, 0]
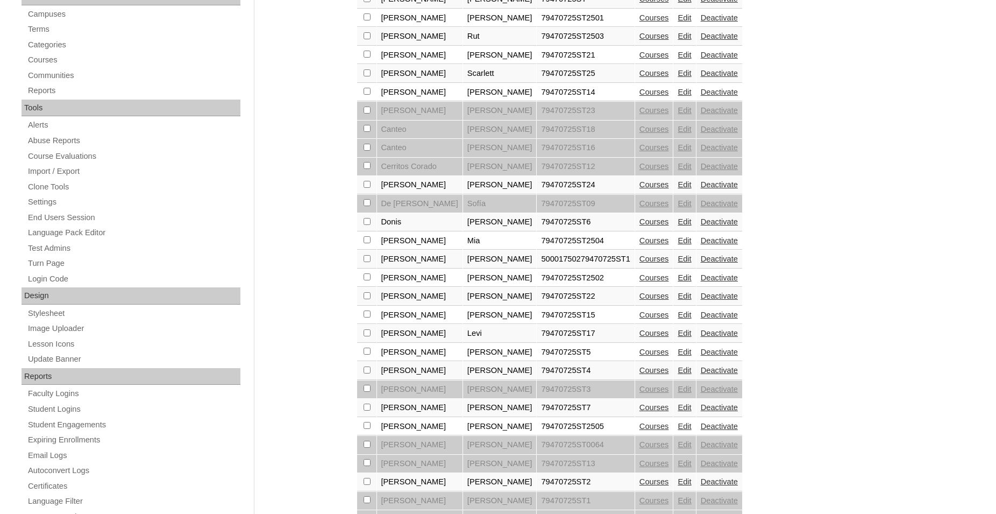
click at [640, 263] on link "Courses" at bounding box center [655, 258] width 30 height 9
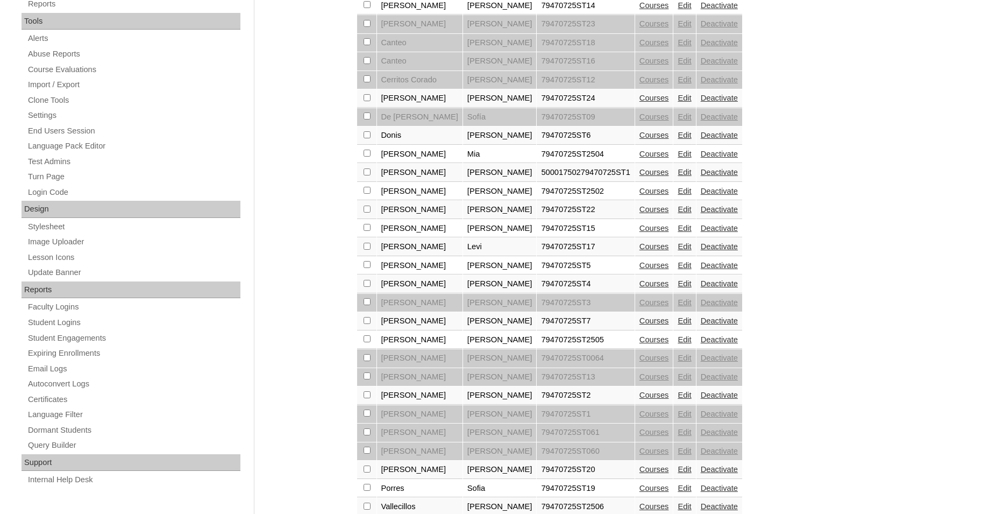
scroll to position [384, 0]
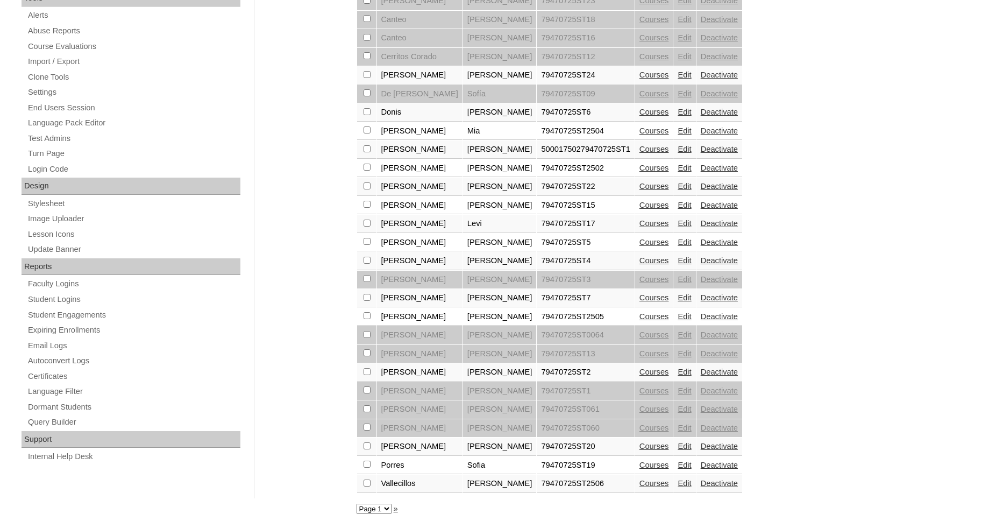
click at [640, 153] on link "Courses" at bounding box center [655, 149] width 30 height 9
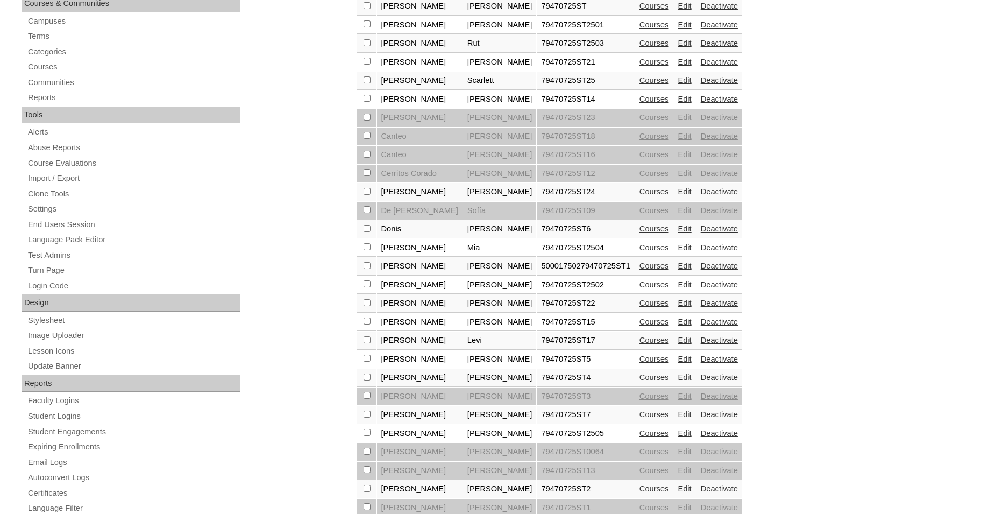
scroll to position [274, 0]
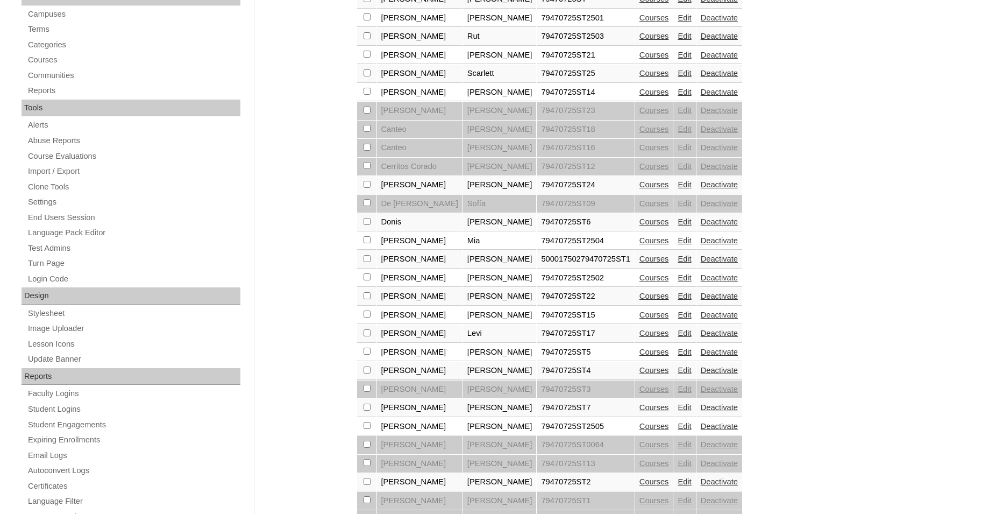
click at [678, 356] on link "Edit" at bounding box center [684, 352] width 13 height 9
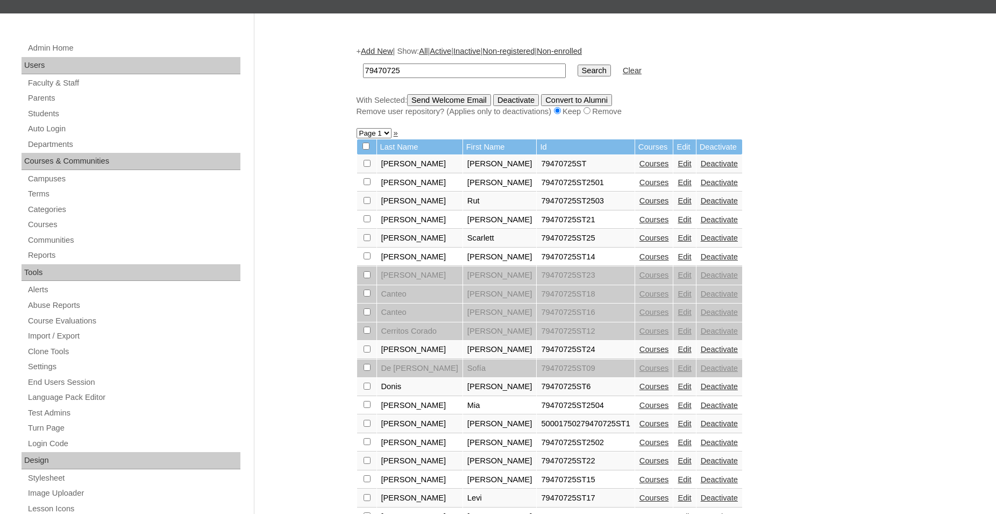
scroll to position [219, 0]
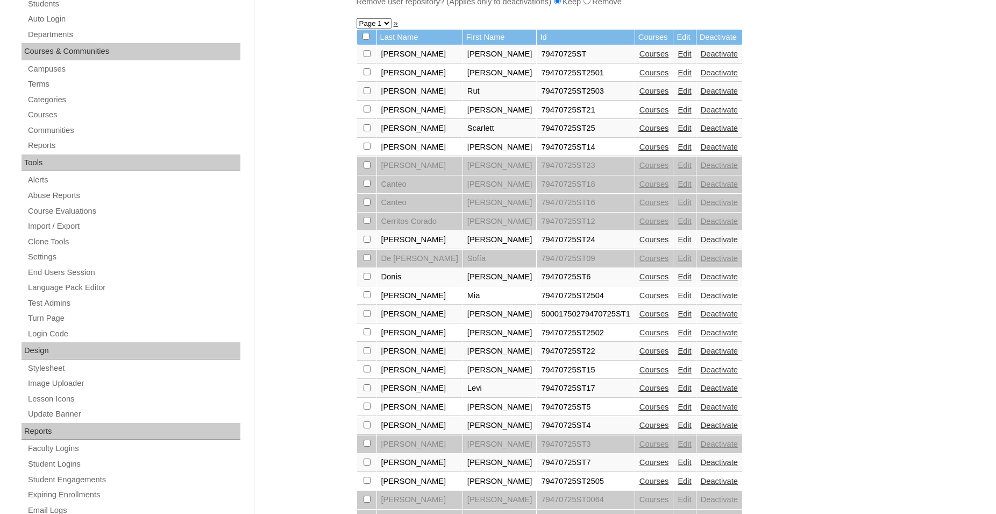
click at [678, 318] on link "Edit" at bounding box center [684, 313] width 13 height 9
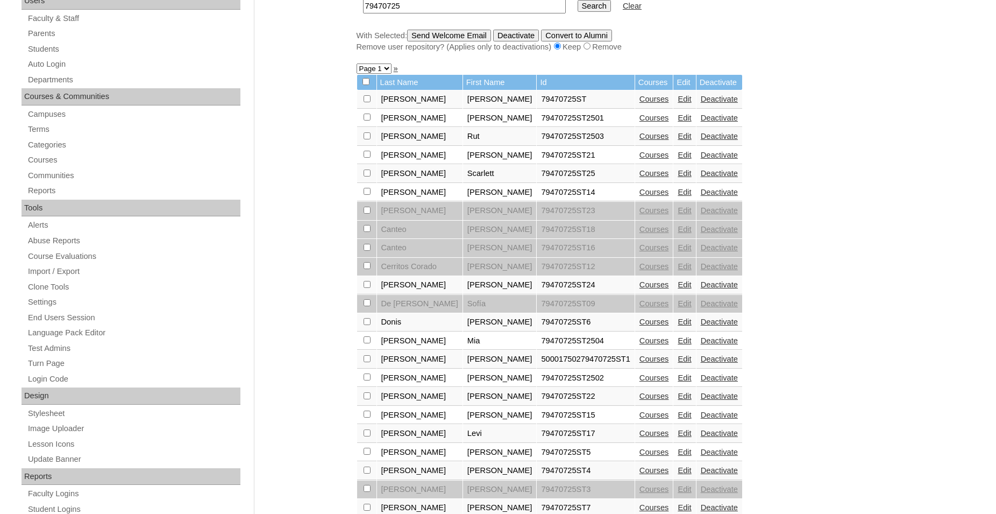
scroll to position [219, 0]
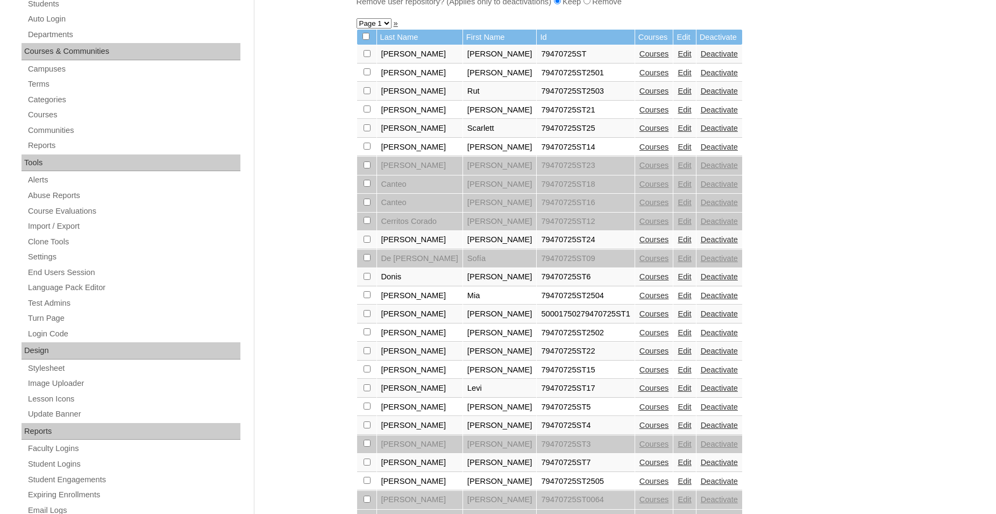
click at [678, 411] on link "Edit" at bounding box center [684, 406] width 13 height 9
